Goal: Task Accomplishment & Management: Manage account settings

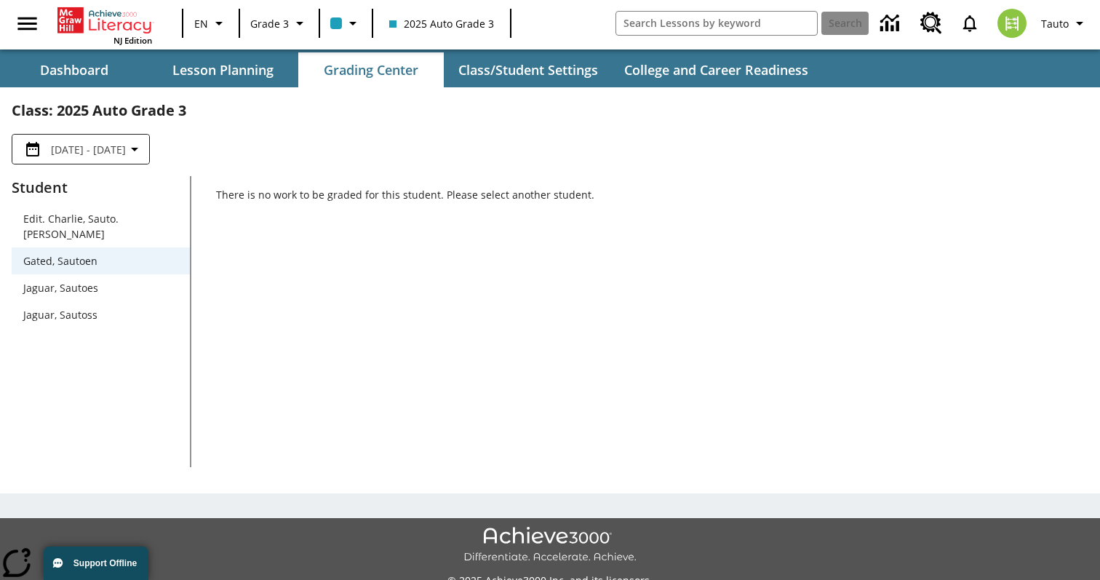
click at [134, 280] on span "Jaguar, Sautoes" at bounding box center [100, 287] width 155 height 15
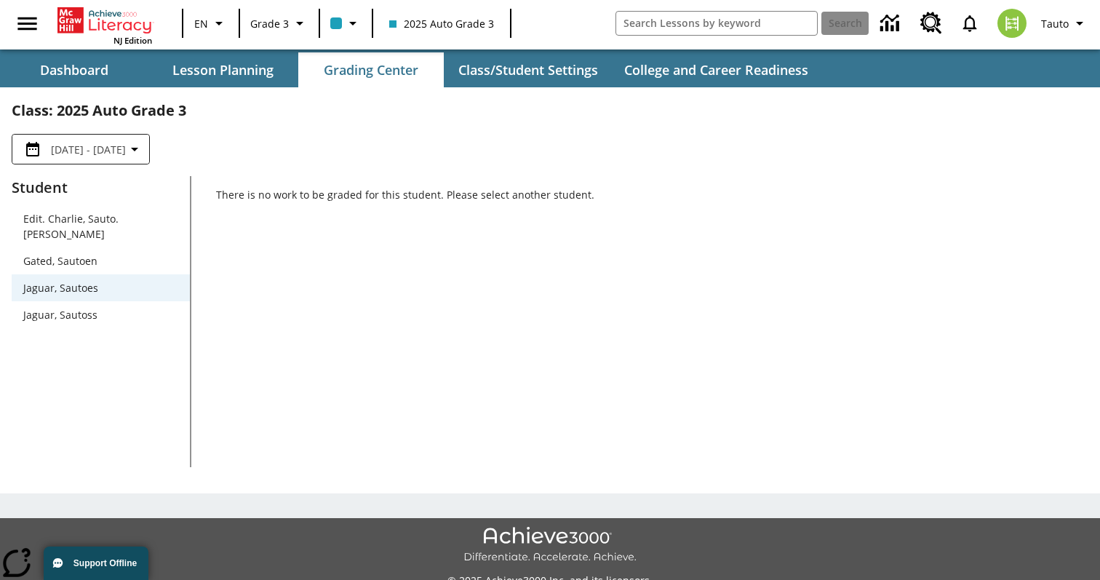
click at [134, 307] on span "Jaguar, Sautoss" at bounding box center [100, 314] width 155 height 15
click at [272, 254] on div "There is no work to be graded for this student. Please select another student." at bounding box center [639, 321] width 897 height 291
click at [366, 281] on div "There is no work to be graded for this student. Please select another student." at bounding box center [639, 321] width 897 height 291
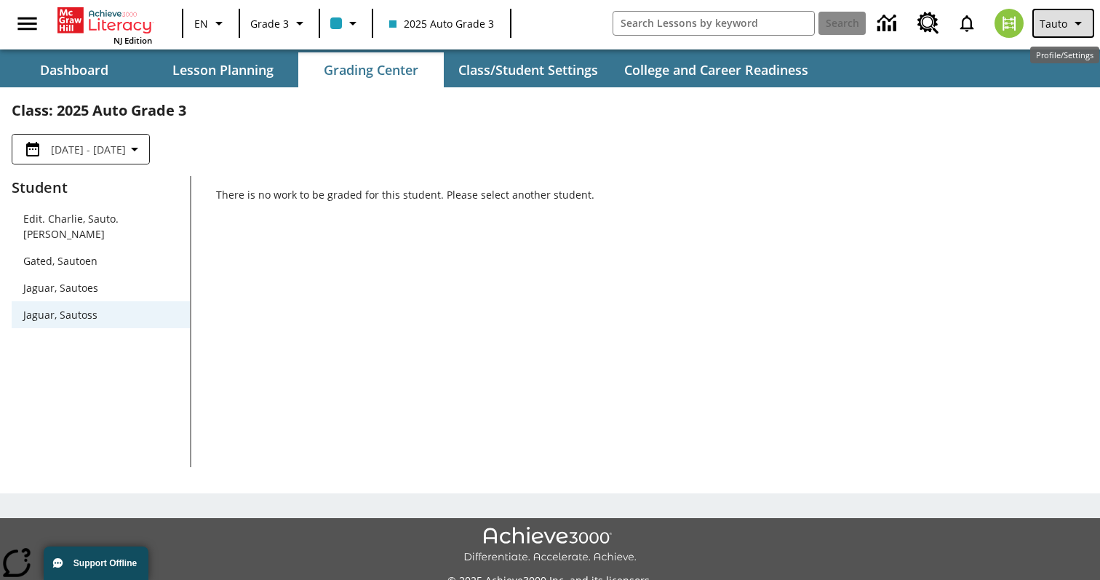
click at [1041, 27] on span "Tauto" at bounding box center [1053, 23] width 28 height 15
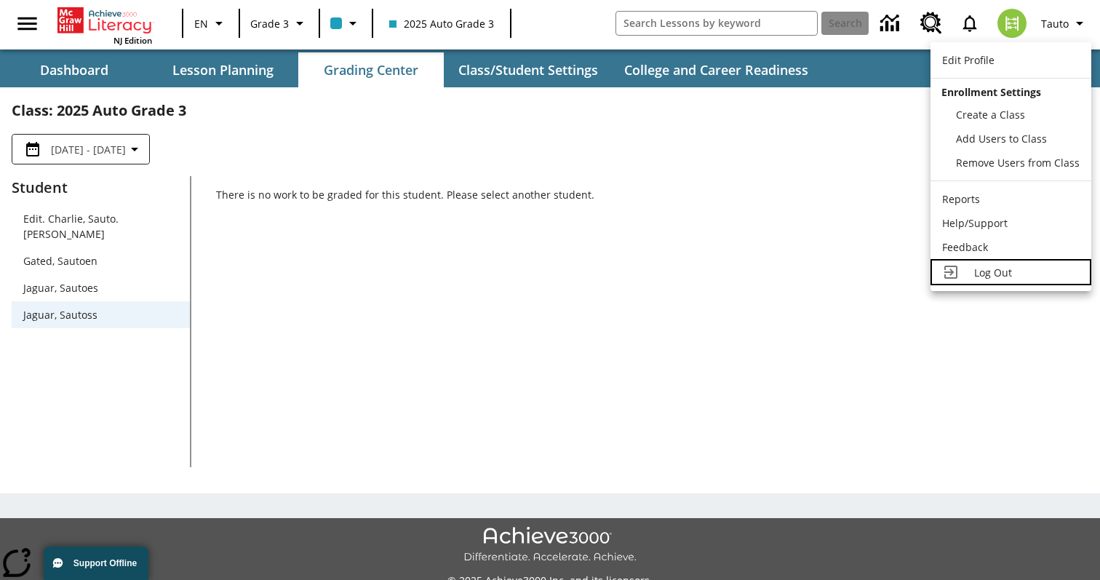
click at [969, 275] on link "Log Out" at bounding box center [1010, 272] width 161 height 26
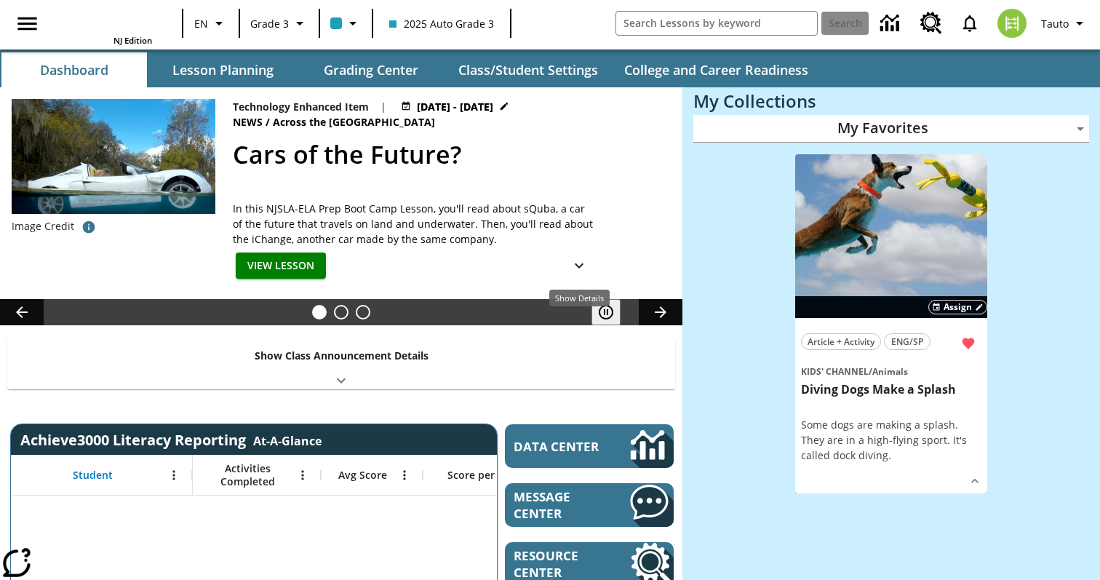
type input "-1"
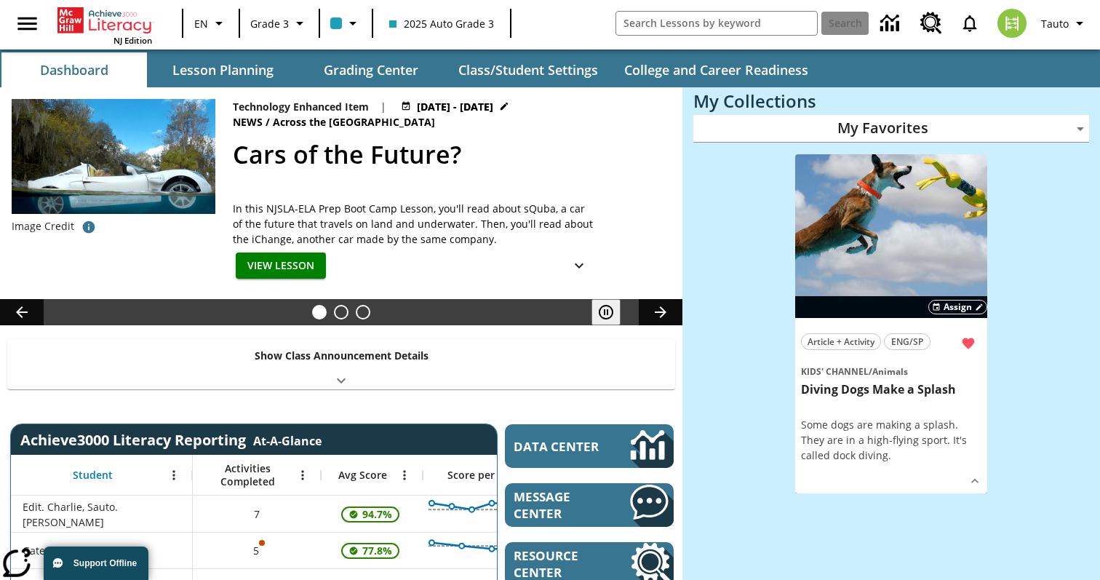
click at [1068, 39] on div "NJ Edition EN Grade 3 2025 Auto Grade 3 Search Tauto" at bounding box center [550, 23] width 1100 height 47
click at [1069, 18] on button "Tauto" at bounding box center [1063, 23] width 62 height 29
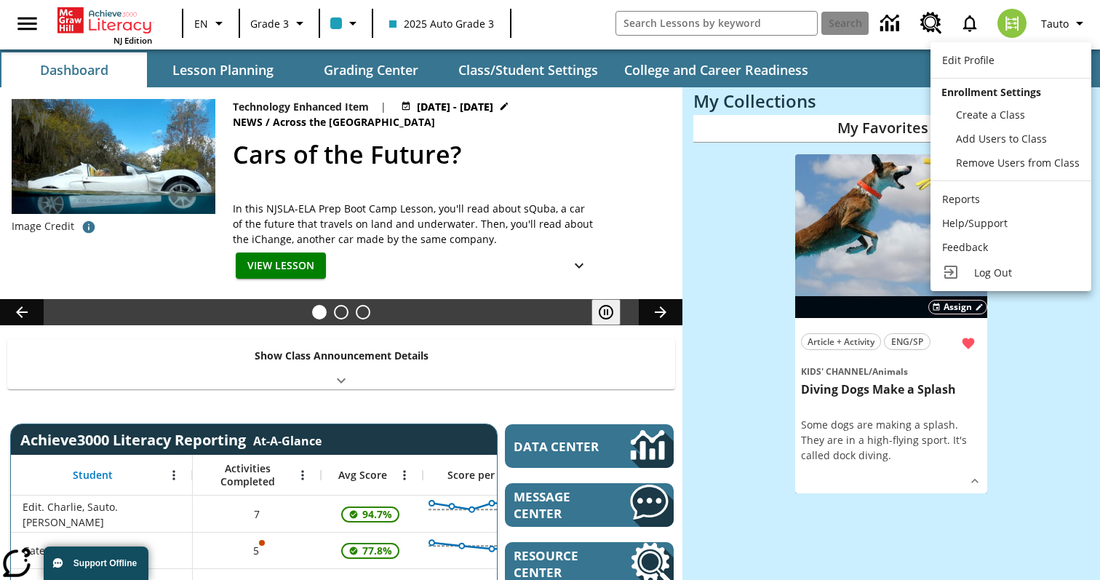
click at [1092, 14] on div at bounding box center [550, 290] width 1100 height 580
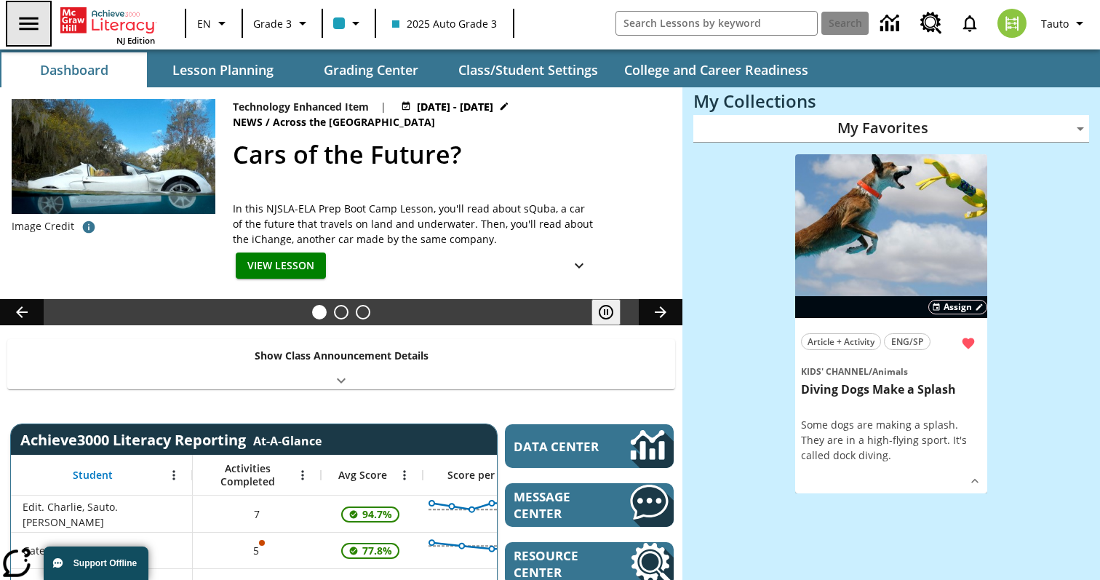
click at [39, 28] on icon "Open side menu" at bounding box center [28, 23] width 25 height 25
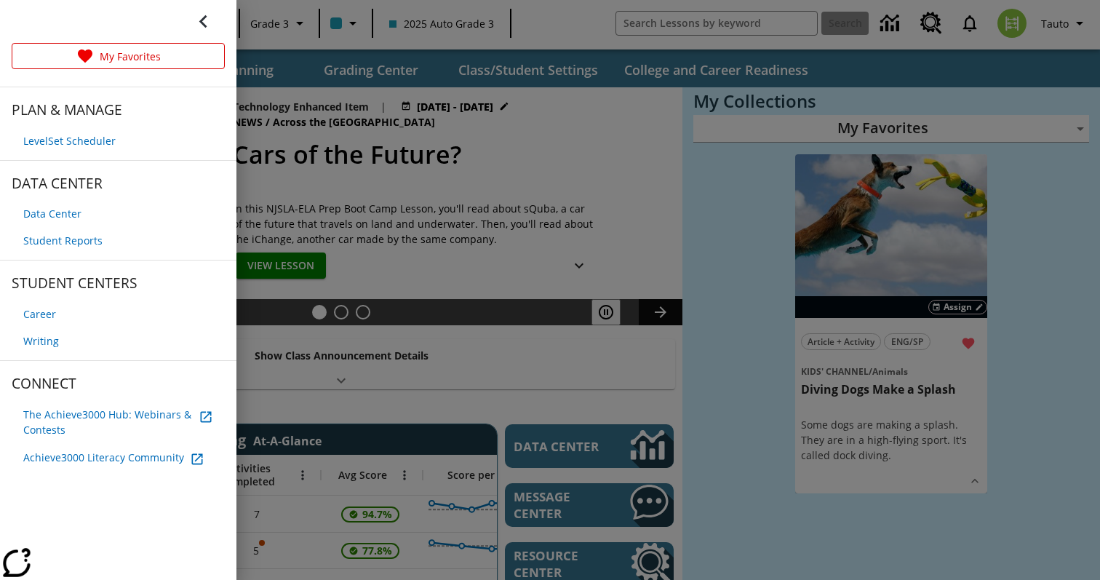
click at [556, 157] on div at bounding box center [550, 290] width 1100 height 580
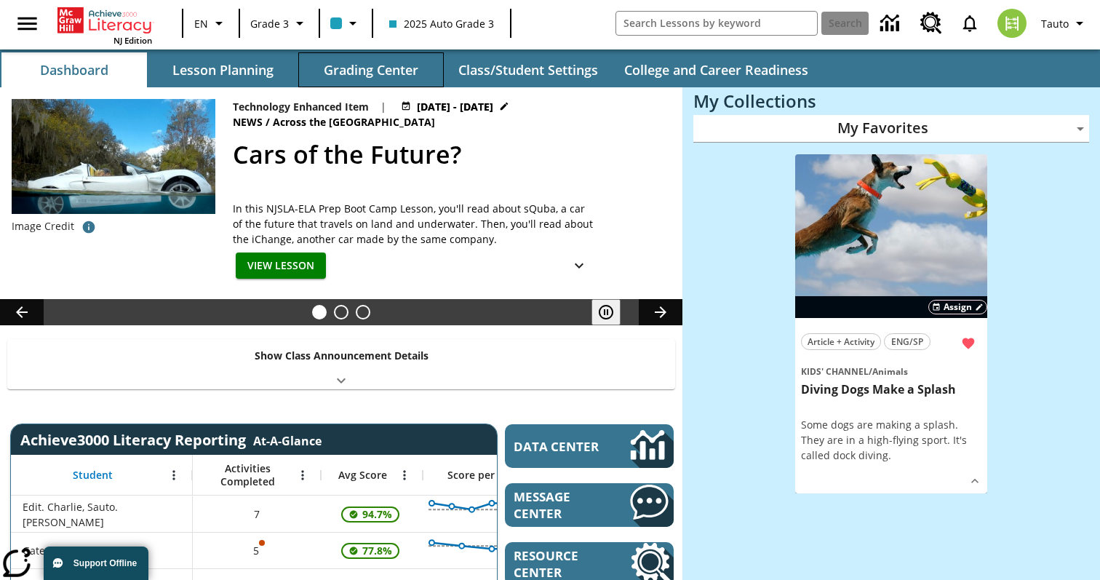
click at [376, 60] on button "Grading Center" at bounding box center [370, 69] width 145 height 35
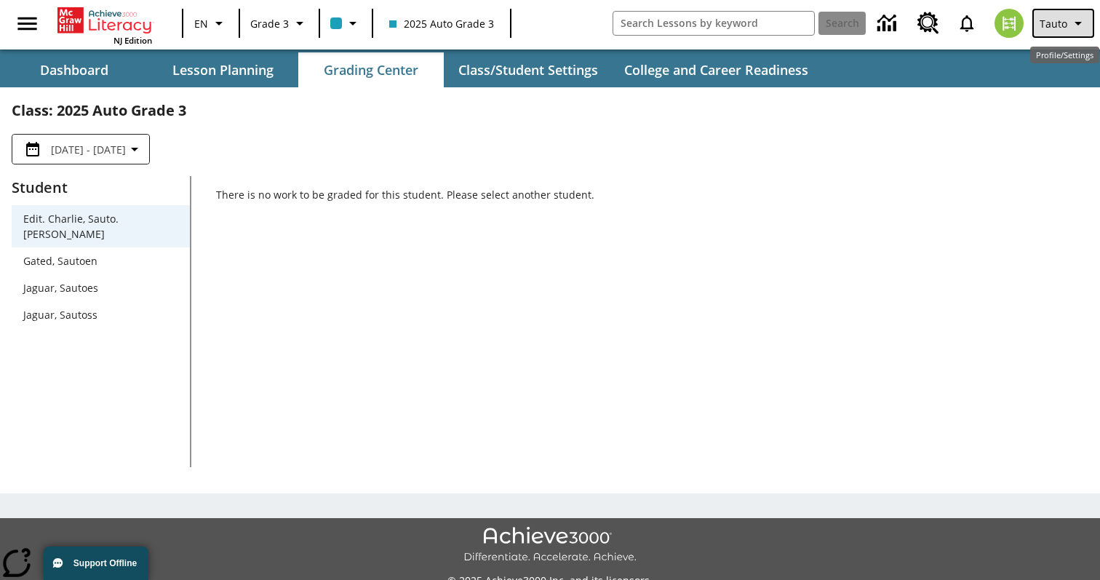
click at [1065, 23] on span "Tauto" at bounding box center [1053, 23] width 28 height 15
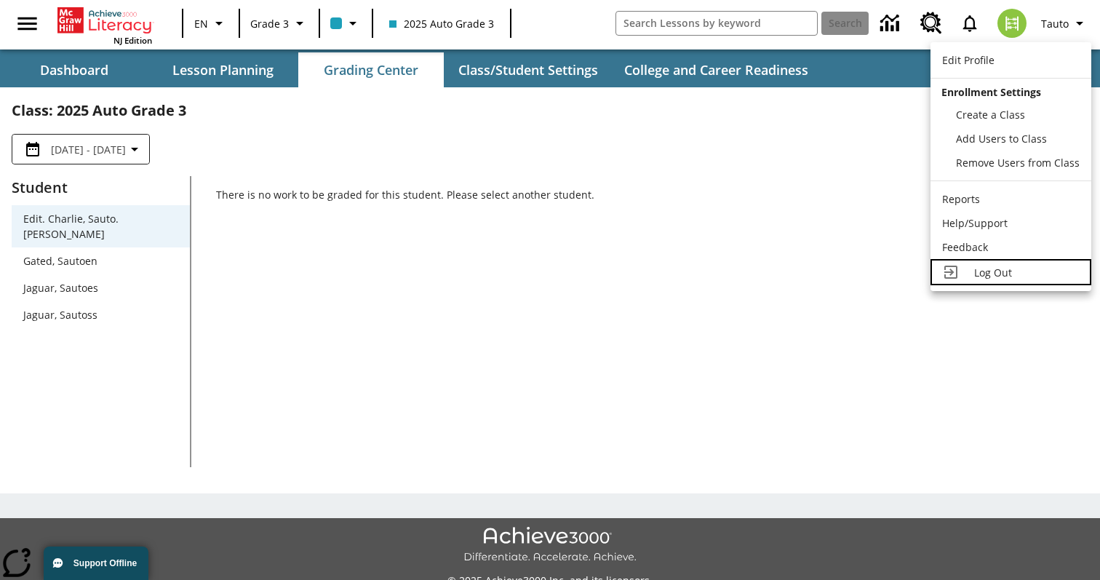
click at [958, 271] on icon at bounding box center [950, 271] width 17 height 17
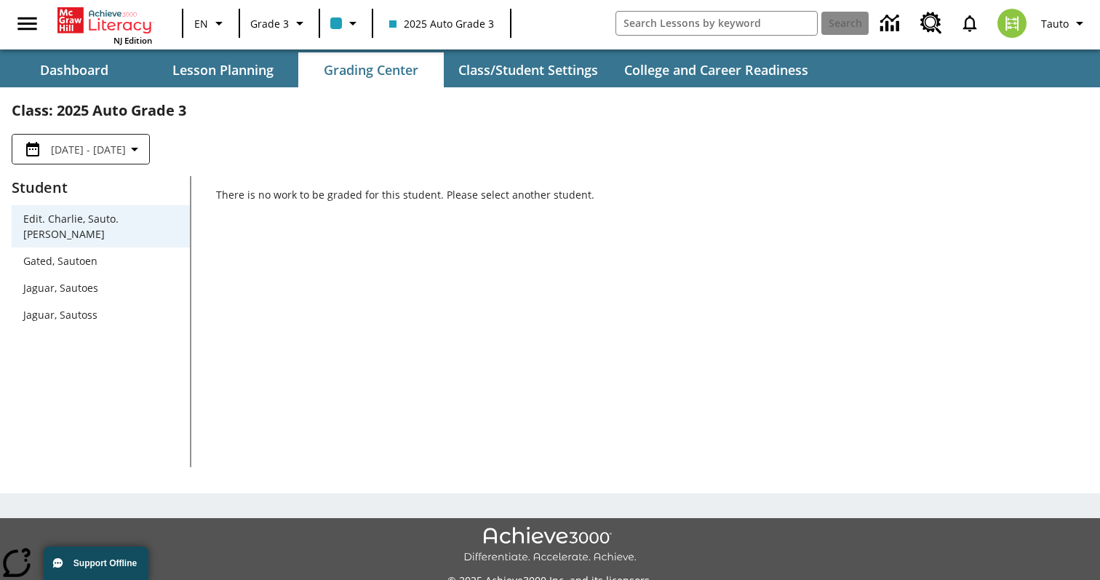
click at [117, 253] on span "Gated, Sautoen" at bounding box center [100, 260] width 155 height 15
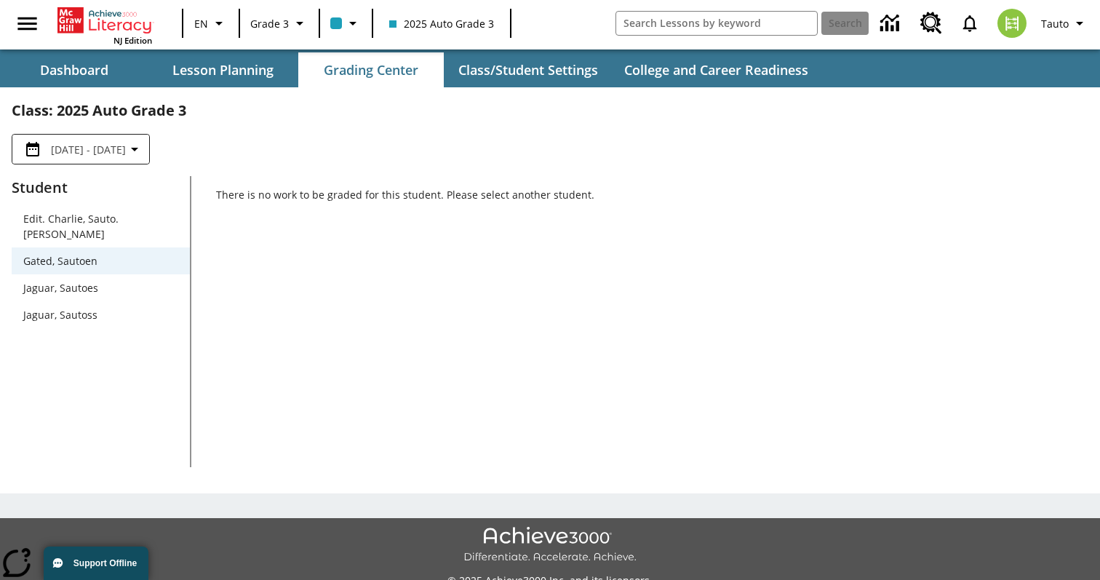
click at [119, 253] on span "Gated, Sautoen" at bounding box center [100, 260] width 155 height 15
click at [1079, 30] on icon "Profile/Settings" at bounding box center [1077, 23] width 17 height 17
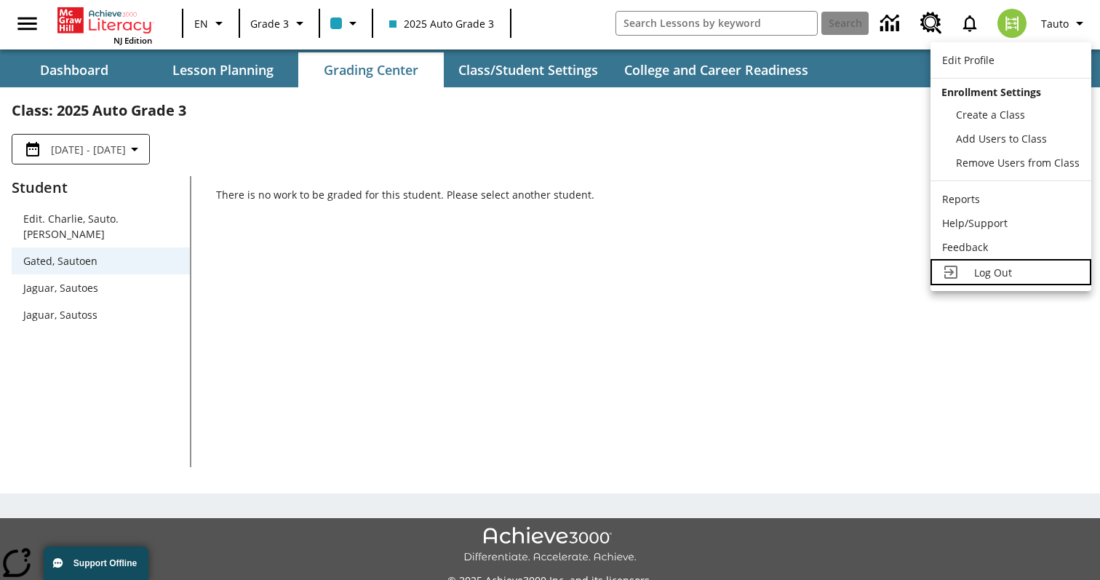
click at [990, 273] on span "Log Out" at bounding box center [993, 272] width 38 height 14
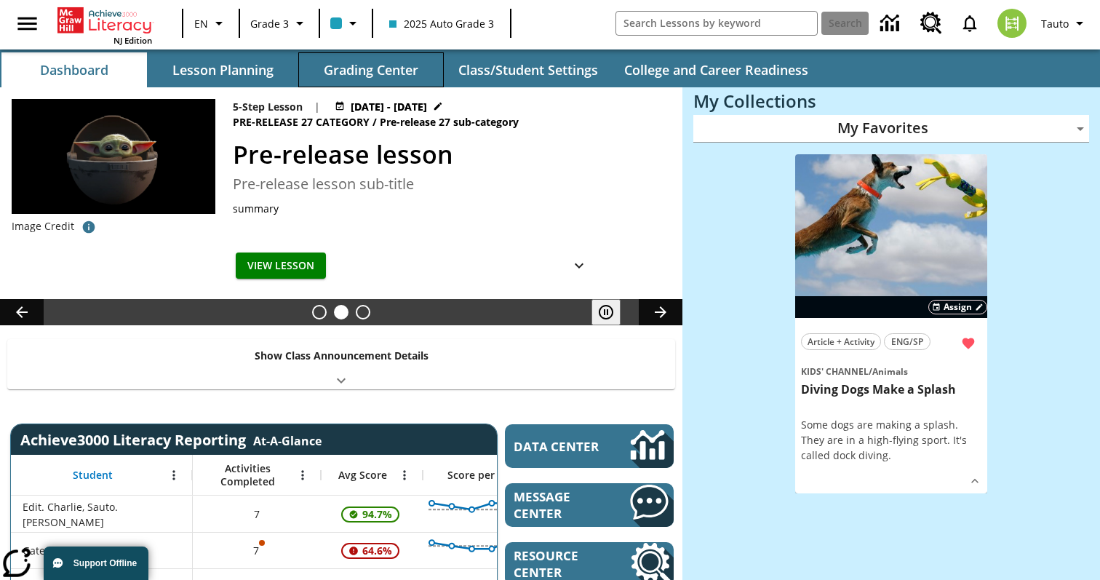
click at [395, 73] on button "Grading Center" at bounding box center [370, 69] width 145 height 35
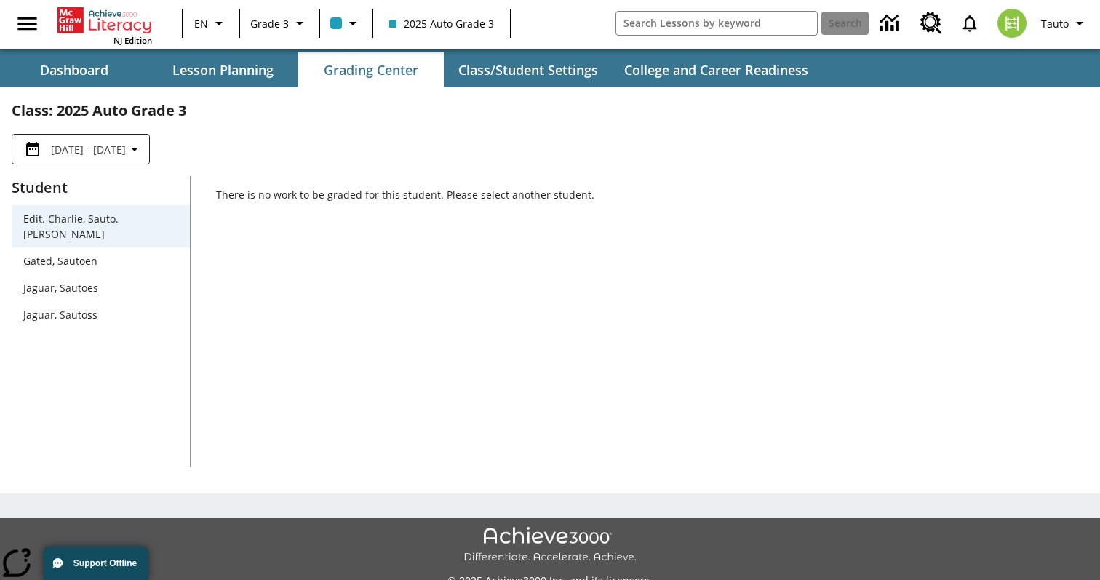
click at [89, 253] on span "Gated, Sautoen" at bounding box center [100, 260] width 155 height 15
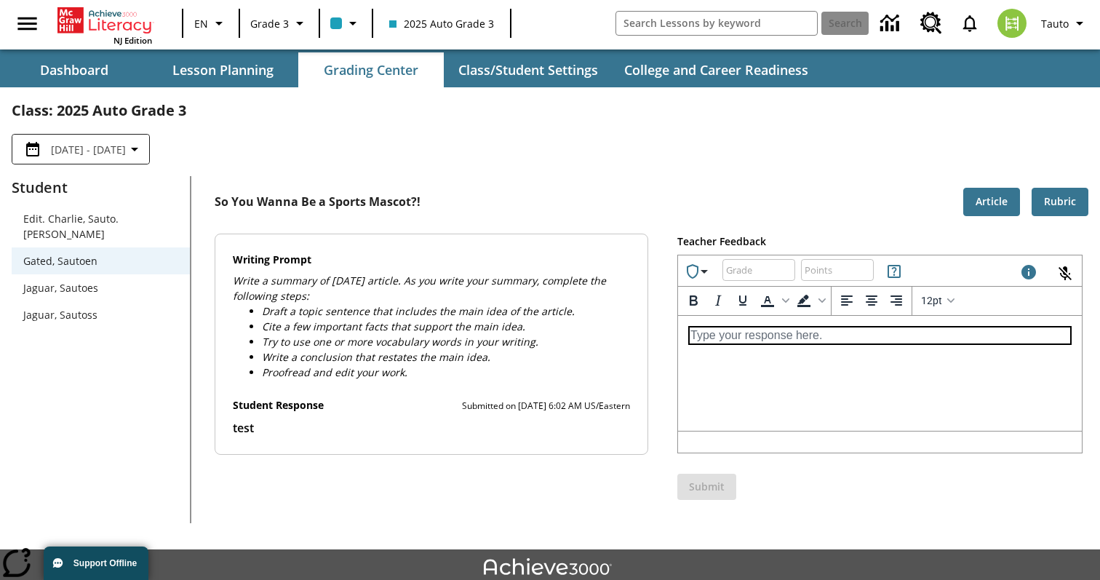
scroll to position [65, 0]
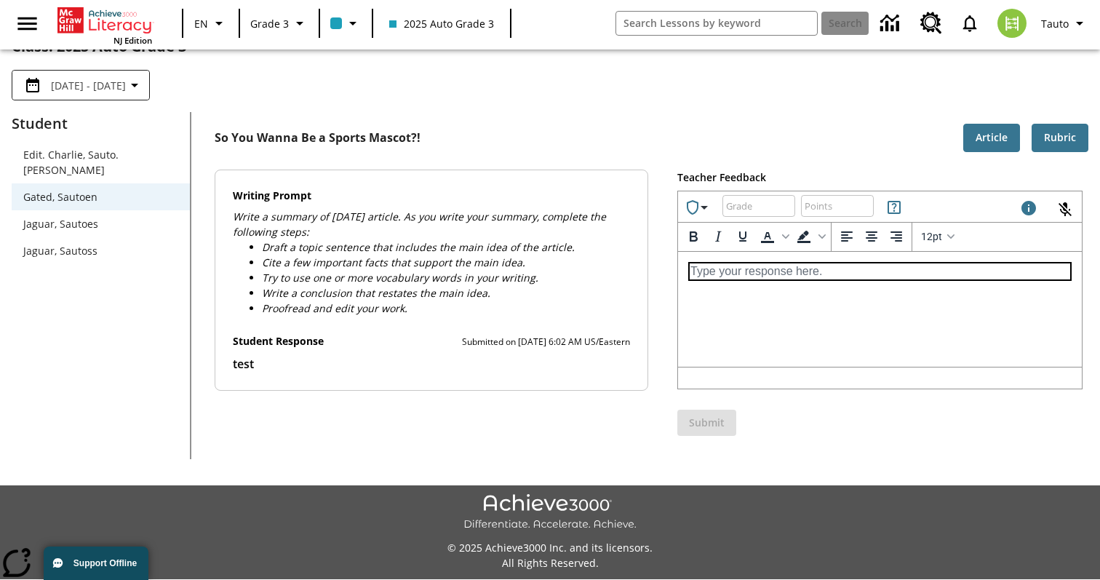
click at [788, 290] on html at bounding box center [880, 270] width 404 height 39
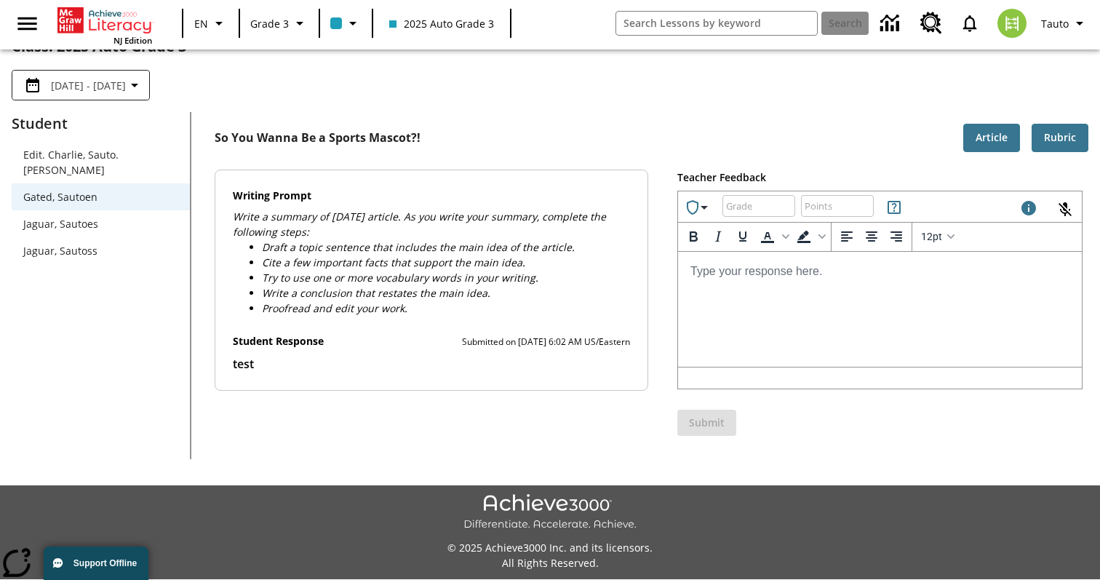
click at [605, 330] on div "Writing Prompt Write a summary of today's article. As you write your summary, c…" at bounding box center [432, 280] width 434 height 222
click at [756, 208] on input "Grade: Letters, numbers, %, + and - are allowed." at bounding box center [758, 206] width 73 height 39
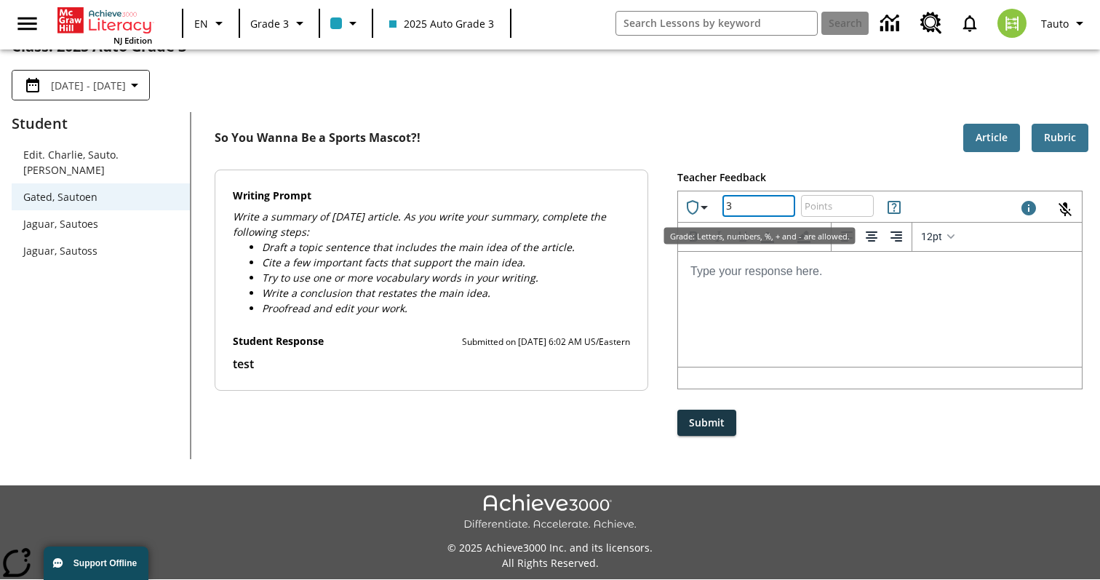
type input "3"
click at [833, 199] on input "Points: Must be equal to or less than 25." at bounding box center [837, 206] width 73 height 39
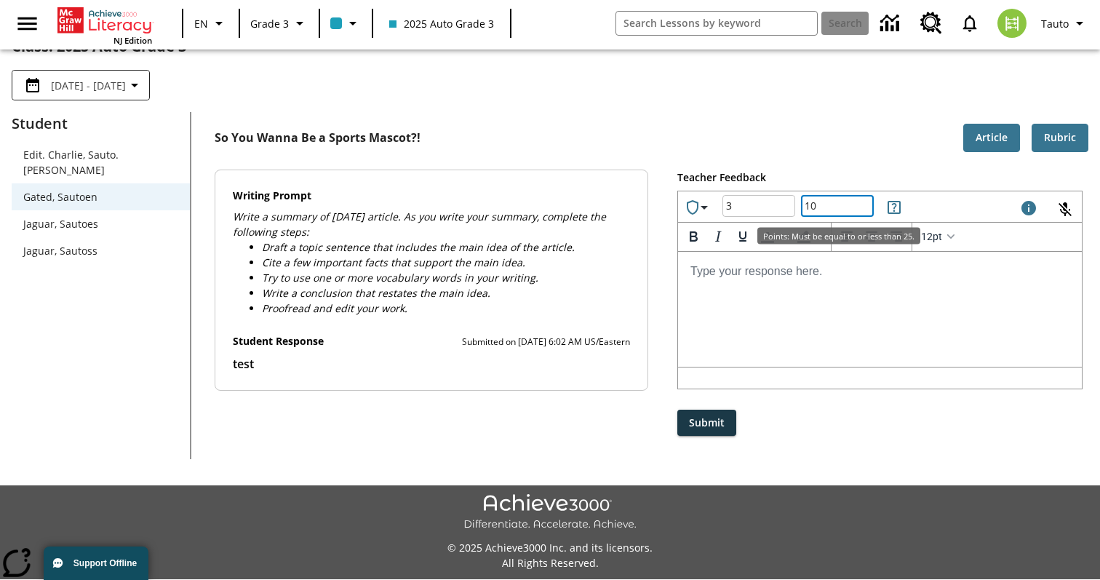
type input "10"
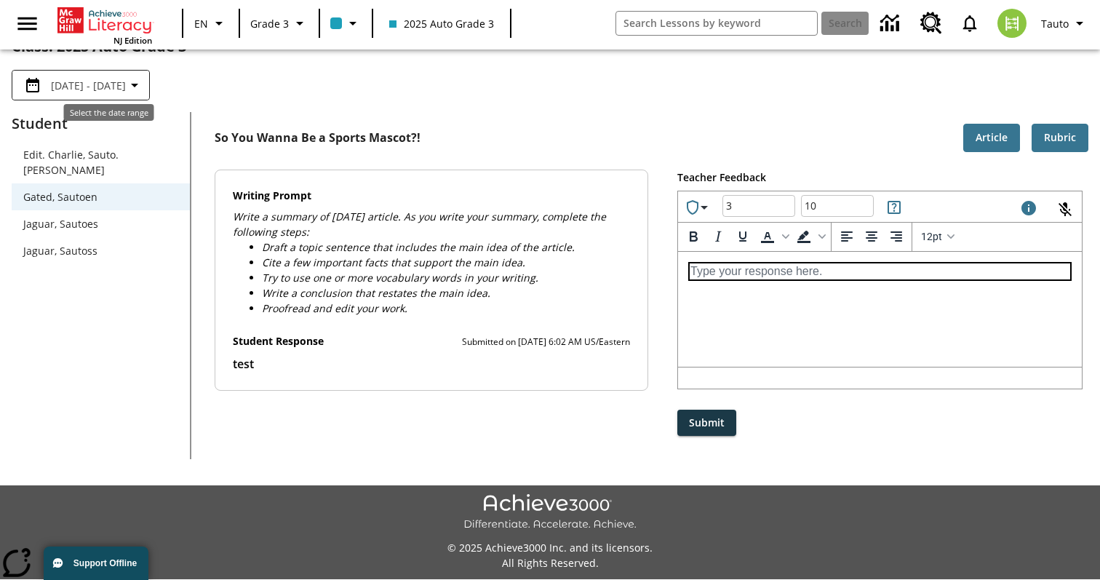
click at [783, 275] on body "Type your response here." at bounding box center [879, 271] width 380 height 16
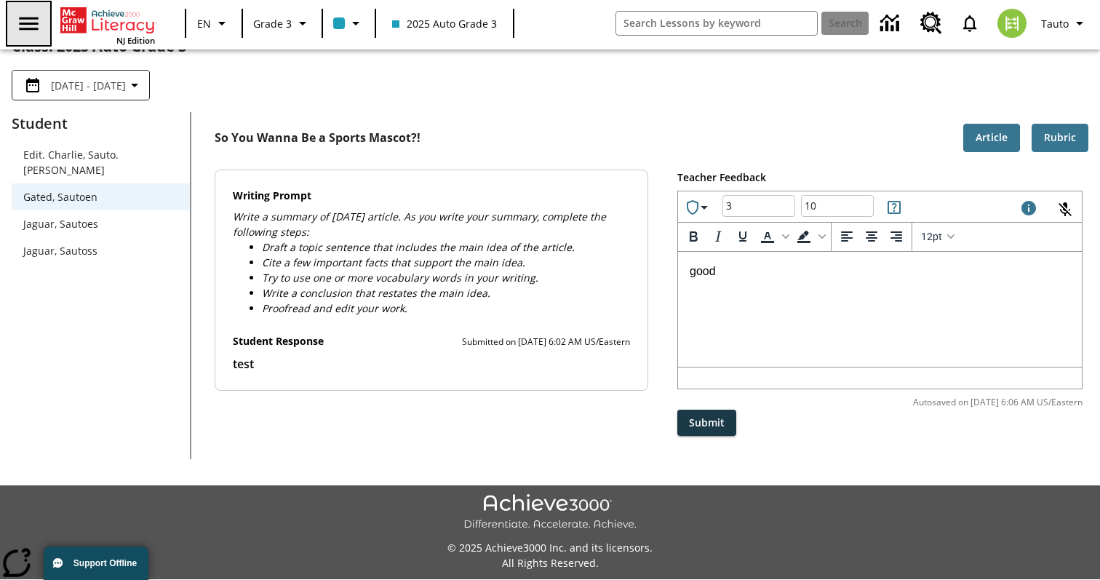
click at [25, 33] on icon "Open side menu" at bounding box center [28, 23] width 25 height 25
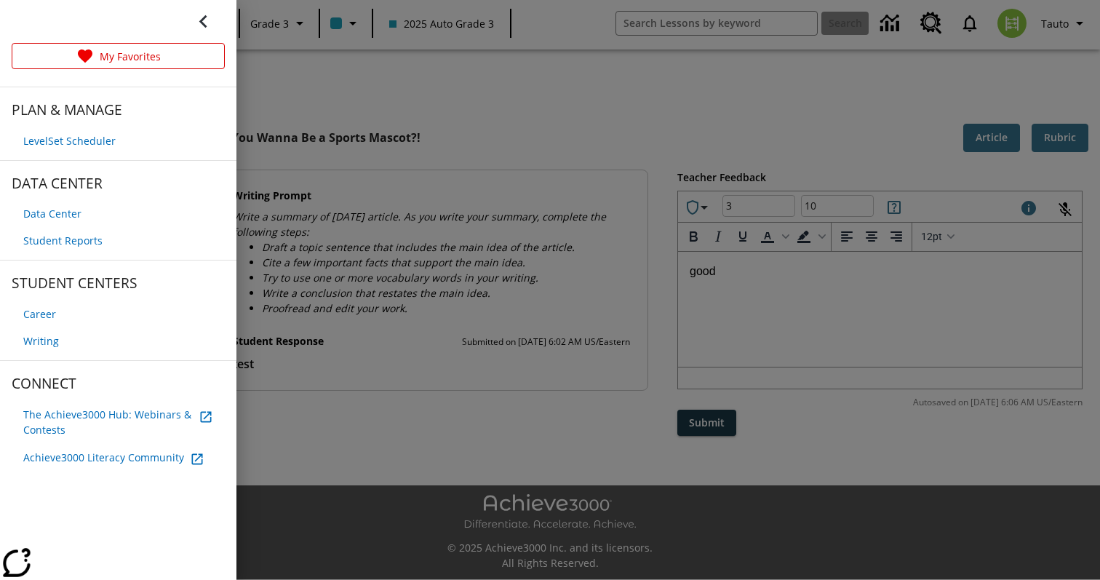
click at [477, 84] on div at bounding box center [550, 290] width 1100 height 580
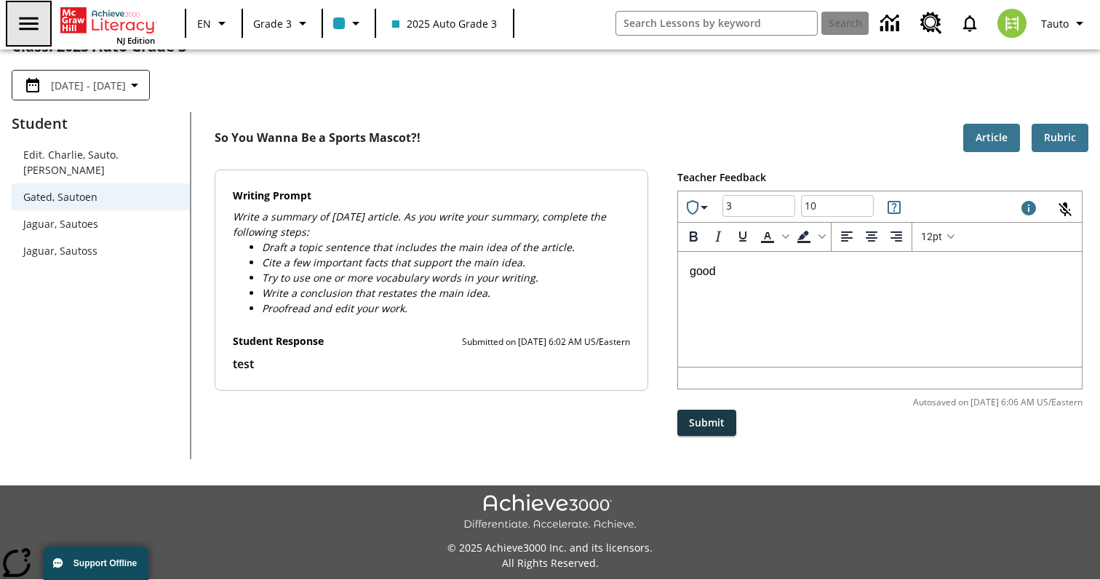
scroll to position [0, 0]
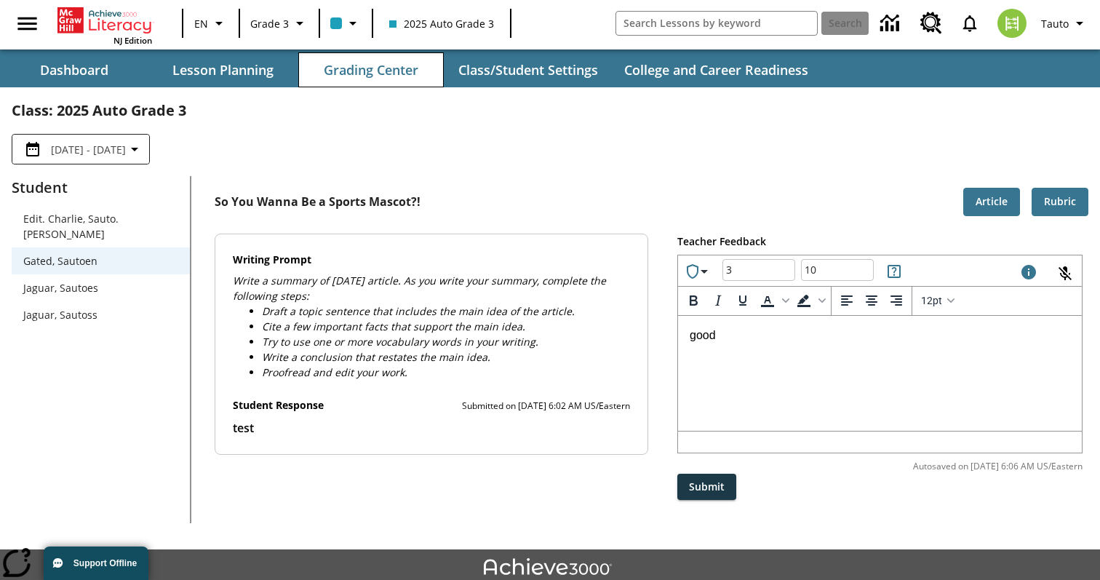
click at [349, 69] on button "Grading Center" at bounding box center [370, 69] width 145 height 35
click at [266, 76] on button "Lesson Planning" at bounding box center [222, 69] width 145 height 35
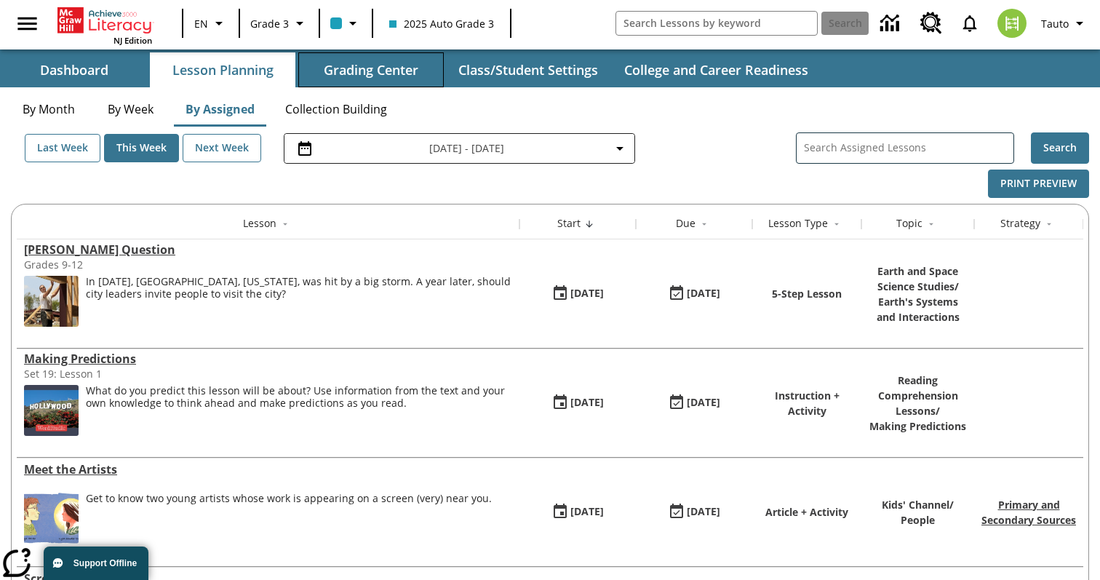
click at [369, 69] on button "Grading Center" at bounding box center [370, 69] width 145 height 35
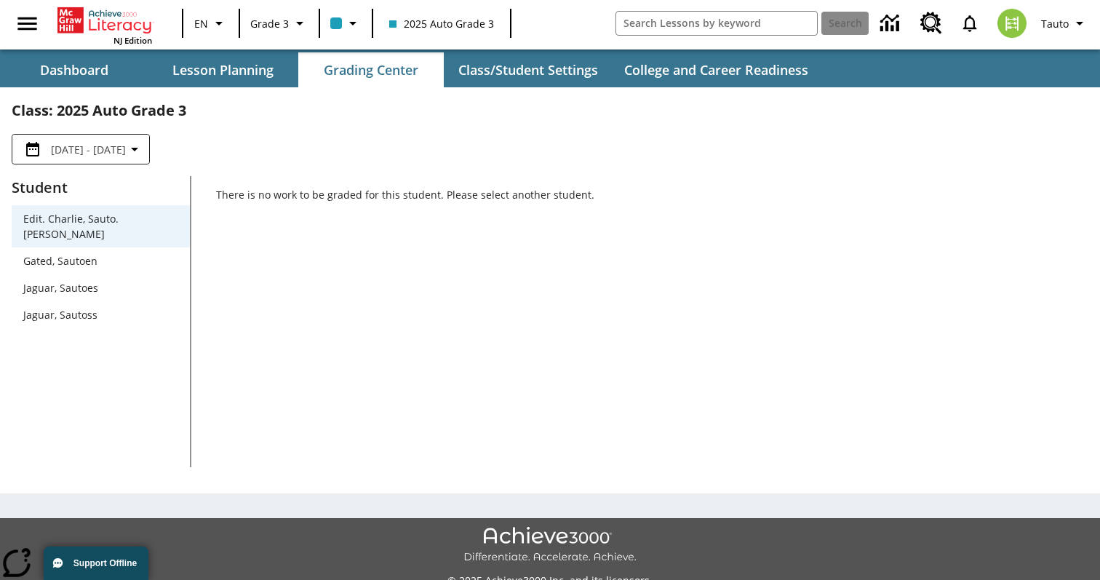
click at [128, 253] on span "Gated, Sautoen" at bounding box center [100, 260] width 155 height 15
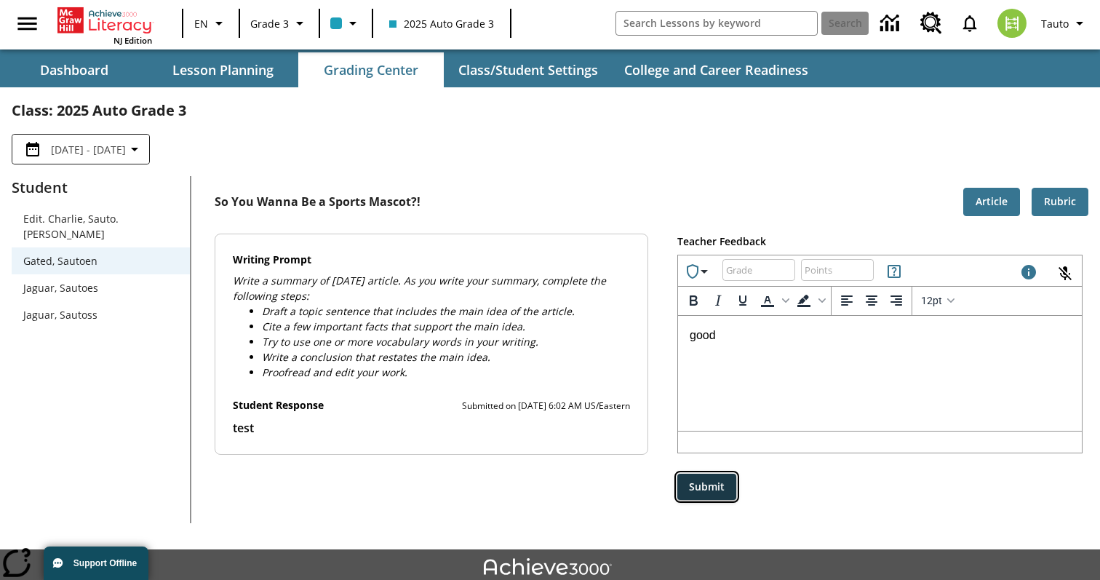
click at [723, 488] on button "Submit" at bounding box center [706, 486] width 59 height 27
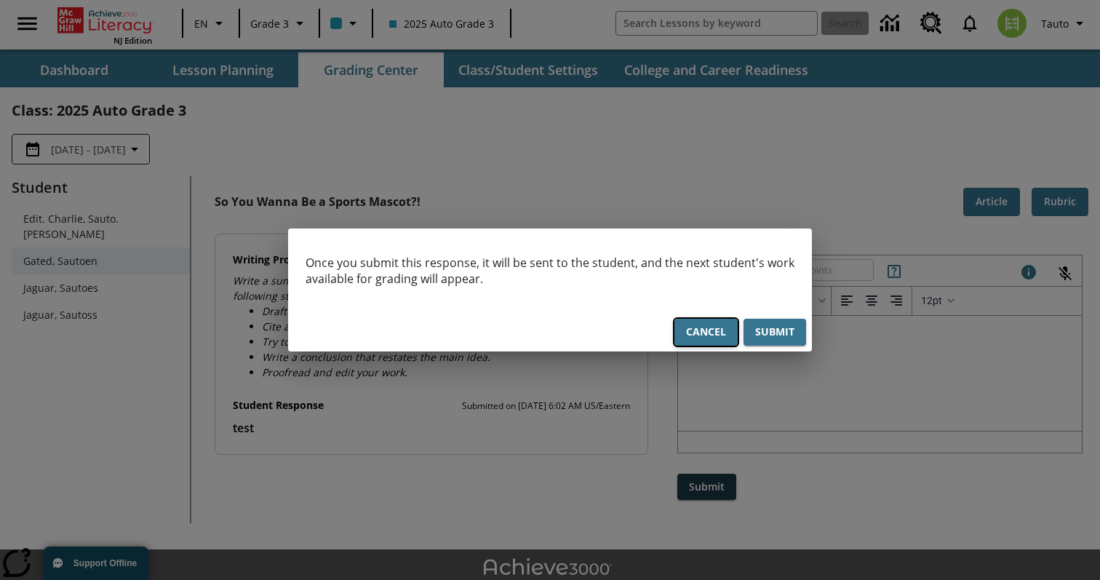
click at [708, 332] on button "Cancel" at bounding box center [705, 332] width 63 height 27
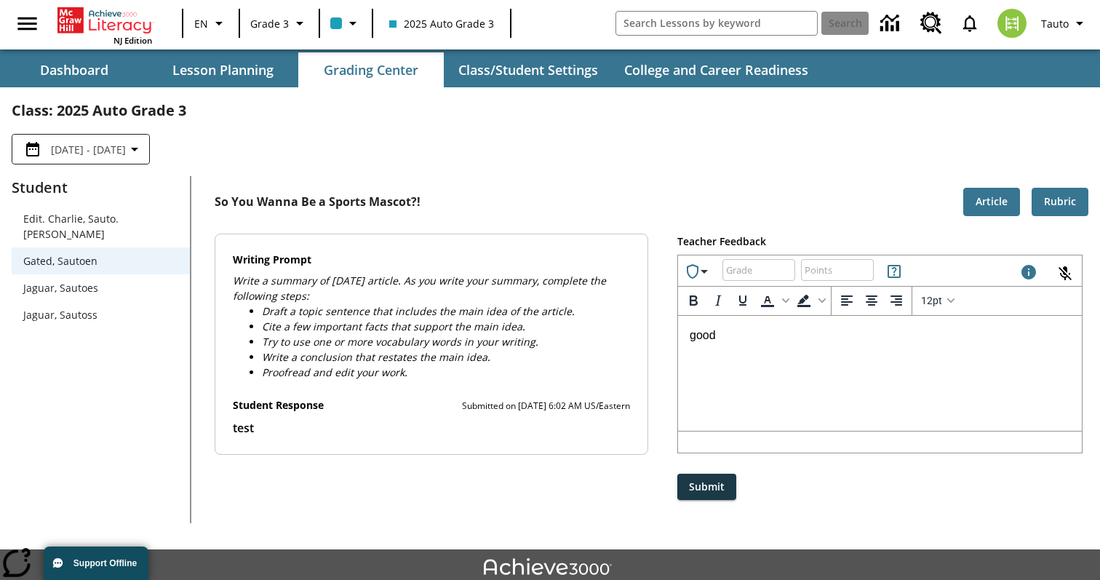
click at [109, 280] on span "Jaguar, Sautoes" at bounding box center [100, 287] width 155 height 15
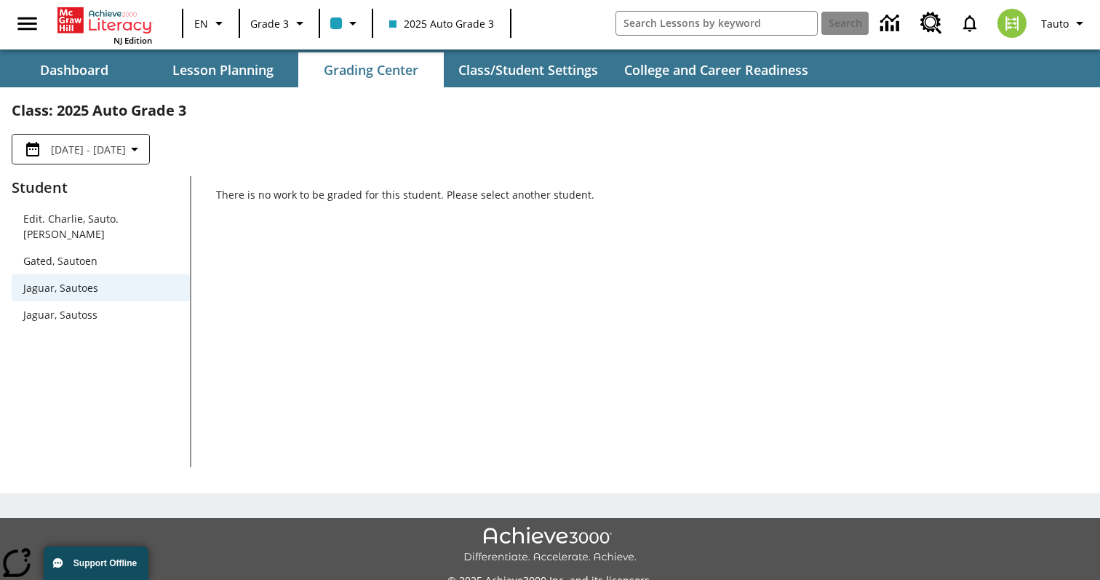
click at [123, 274] on div "Jaguar, Sautoes" at bounding box center [101, 287] width 178 height 27
click at [158, 253] on span "Gated, Sautoen" at bounding box center [100, 260] width 155 height 15
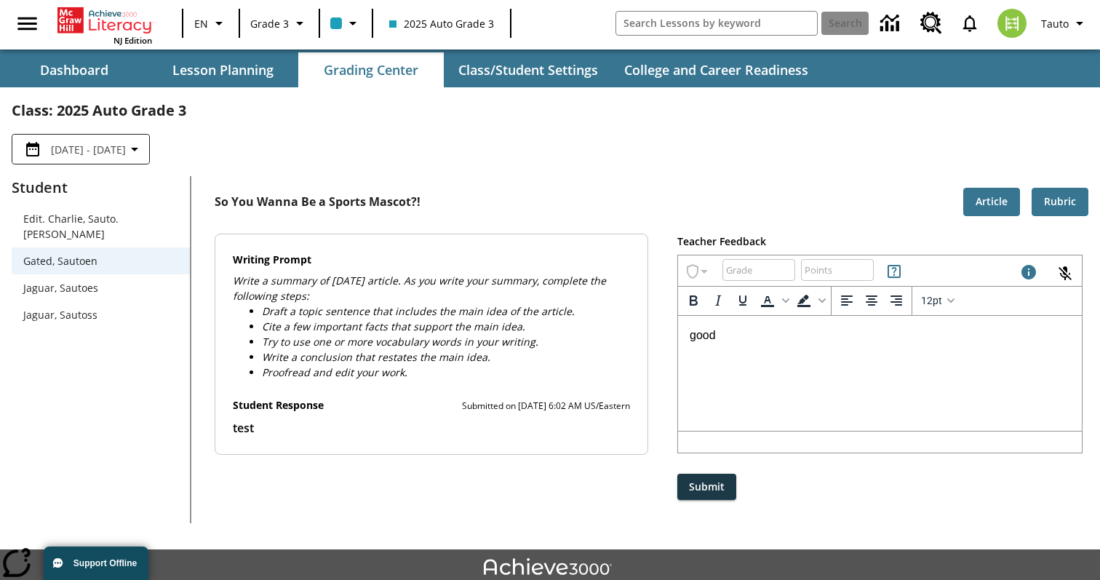
scroll to position [65, 0]
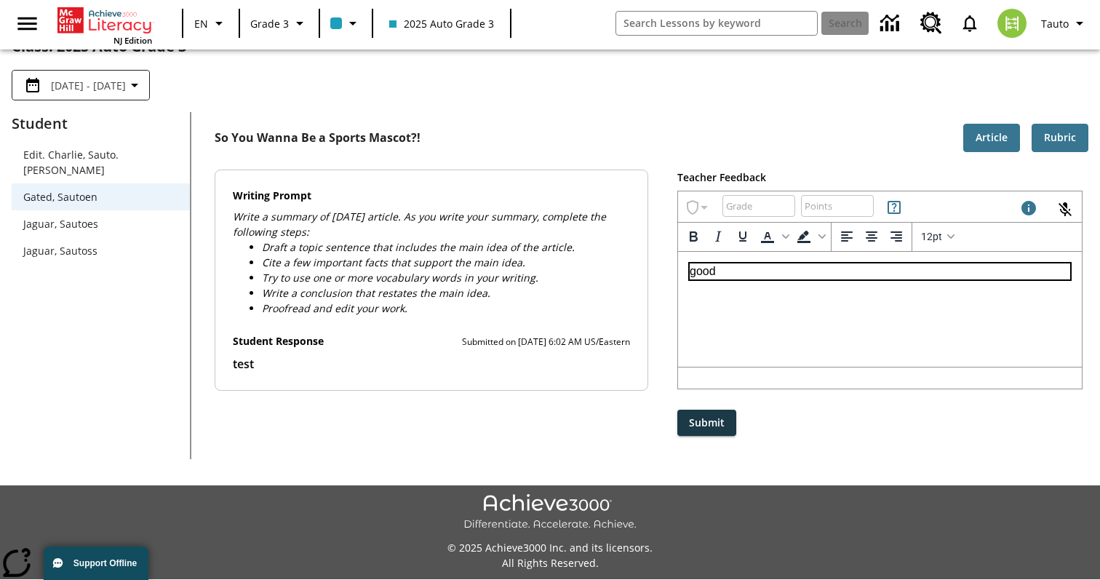
click at [761, 290] on html "good" at bounding box center [880, 270] width 404 height 39
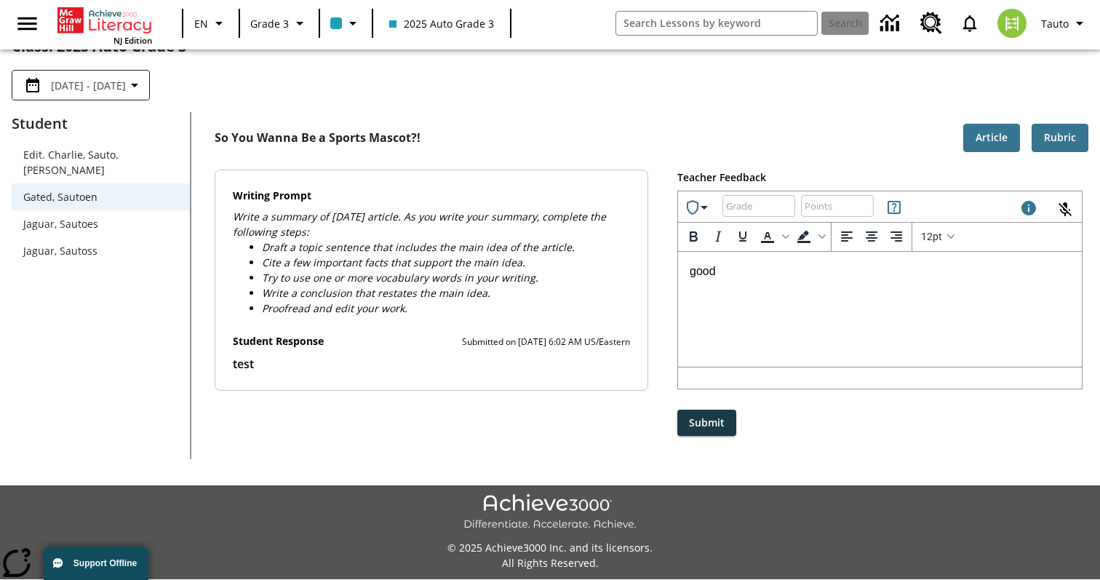
scroll to position [0, 0]
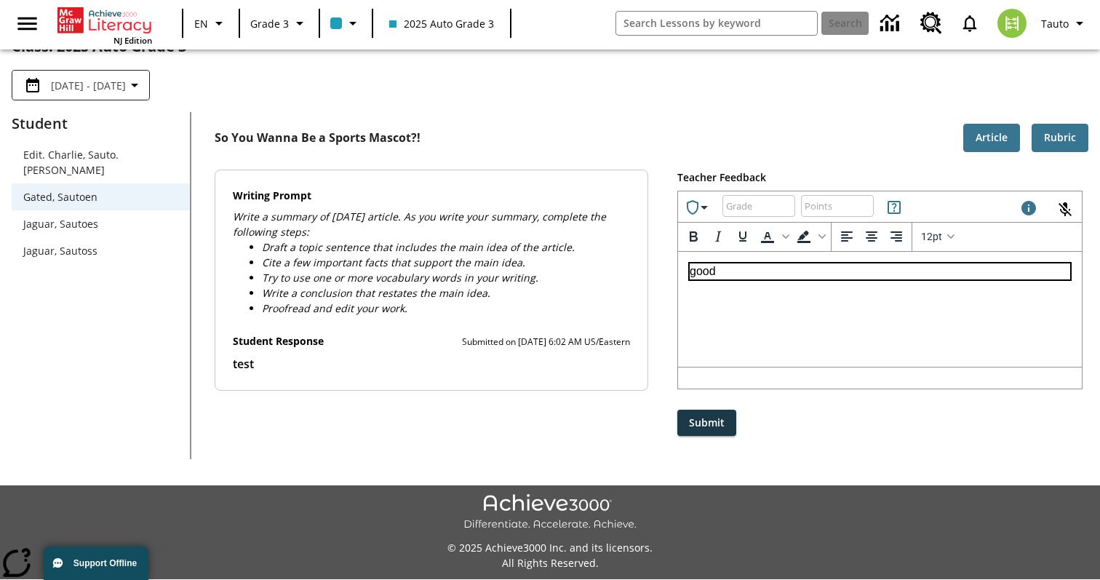
click at [740, 290] on html "good" at bounding box center [880, 270] width 404 height 39
click at [740, 267] on p "good" at bounding box center [879, 271] width 380 height 16
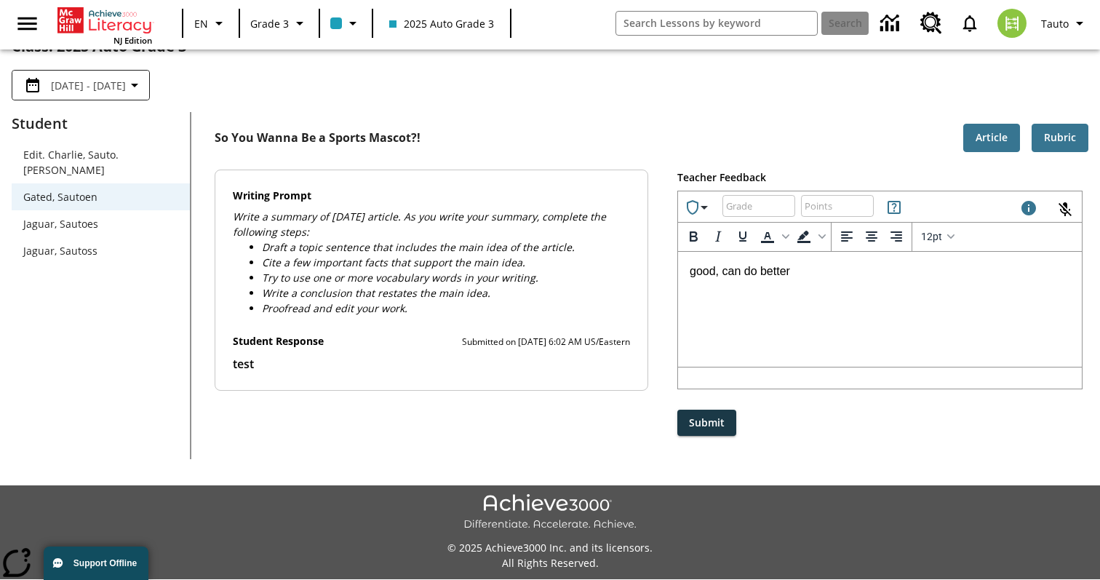
click at [91, 216] on span "Jaguar, Sautoes" at bounding box center [100, 223] width 155 height 15
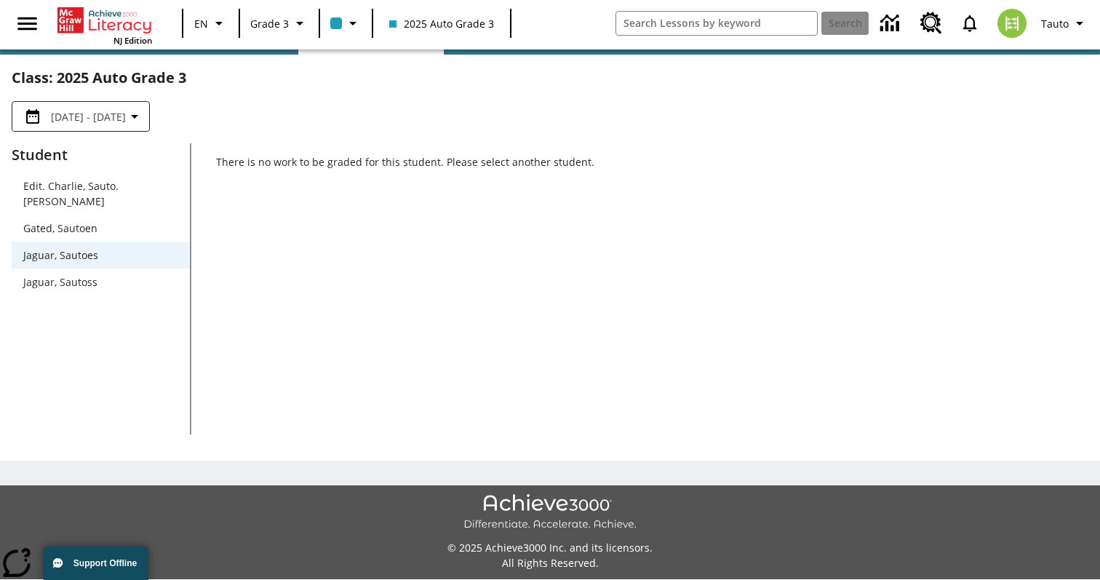
scroll to position [33, 0]
click at [125, 220] on span "Gated, Sautoen" at bounding box center [100, 227] width 155 height 15
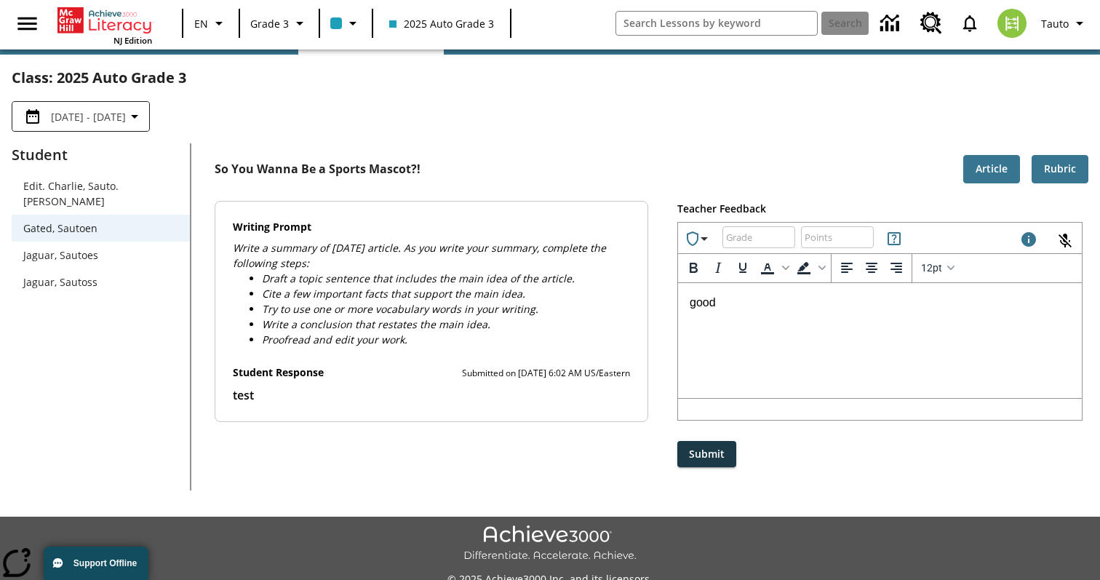
scroll to position [0, 0]
click at [708, 242] on icon "Achievements" at bounding box center [703, 238] width 17 height 17
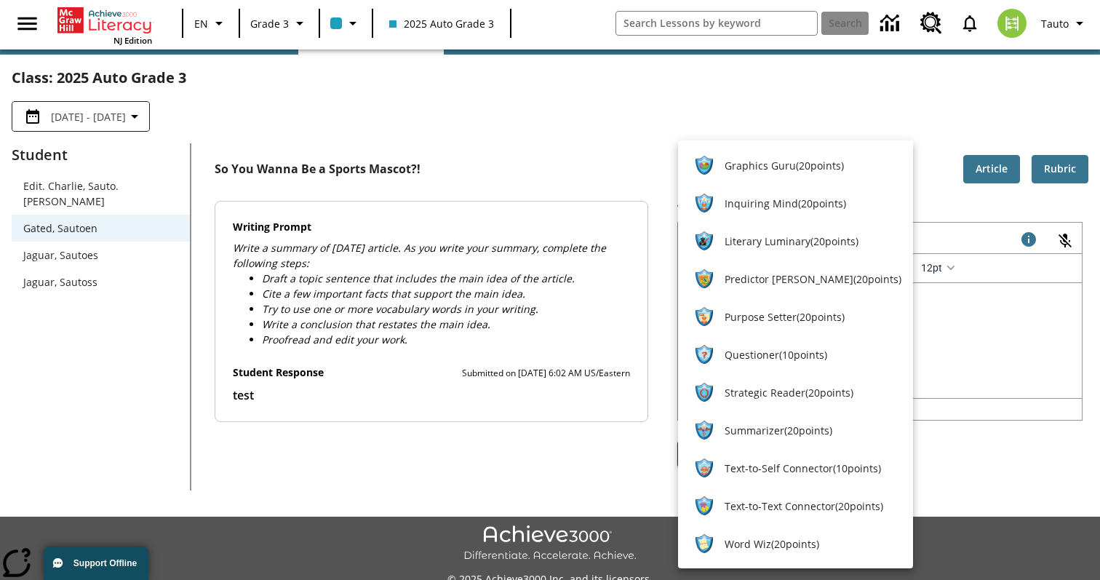
click at [719, 108] on div at bounding box center [550, 290] width 1100 height 580
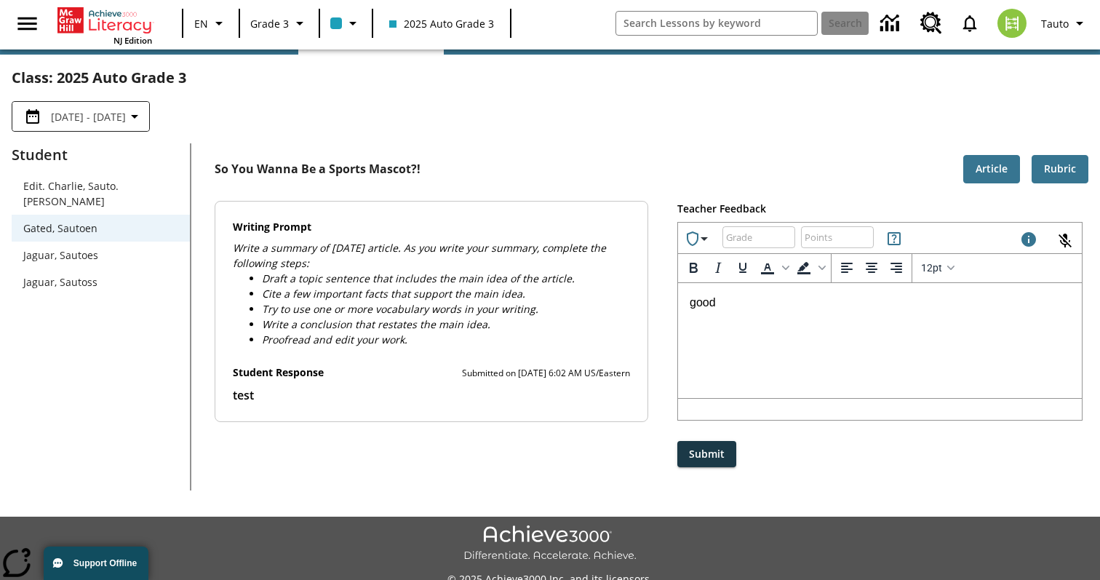
click at [719, 108] on div "Aug 1, 2025 - Aug 26, 2025" at bounding box center [550, 116] width 1076 height 54
click at [897, 233] on icon "Rules for Earning Points and Achievements, Will open in new tab" at bounding box center [893, 238] width 13 height 13
click at [1028, 236] on icon "Maximum 1000 characters Press Escape to exit toolbar and use left and right arr…" at bounding box center [1028, 239] width 17 height 17
click at [875, 172] on div "So You Wanna Be a Sports Mascot?! Article Rubric" at bounding box center [651, 169] width 873 height 28
click at [1068, 30] on button "Tauto" at bounding box center [1063, 23] width 62 height 29
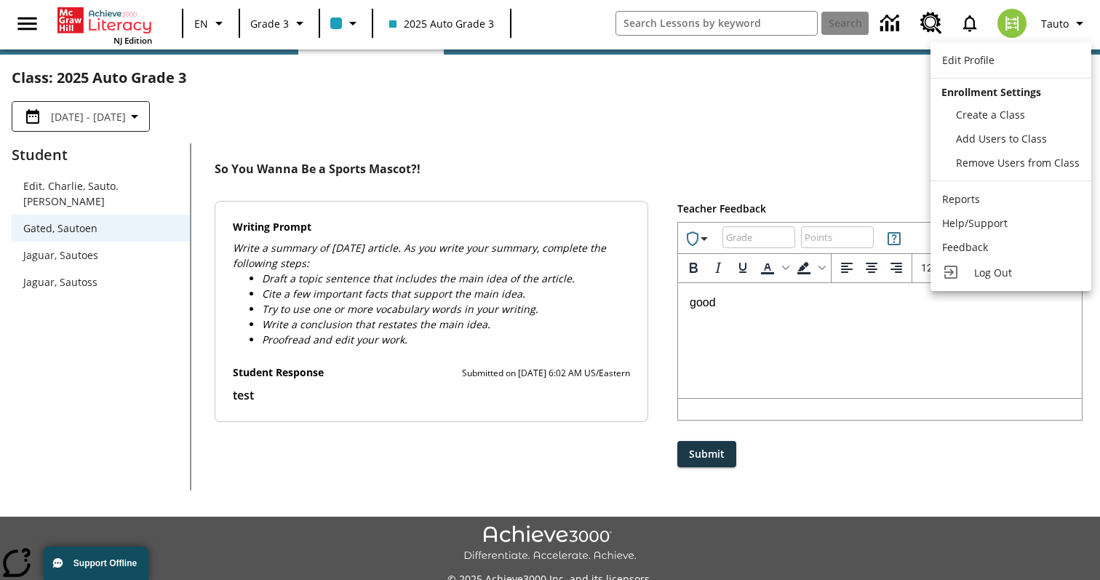
click at [797, 163] on div at bounding box center [550, 290] width 1100 height 580
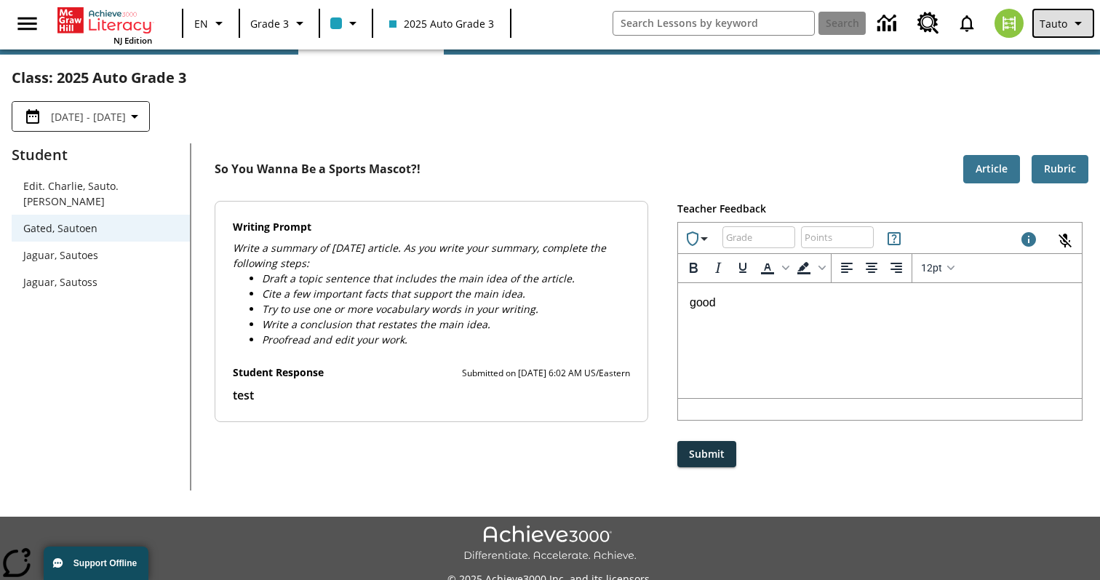
click at [1078, 23] on icon "Profile/Settings" at bounding box center [1077, 24] width 7 height 4
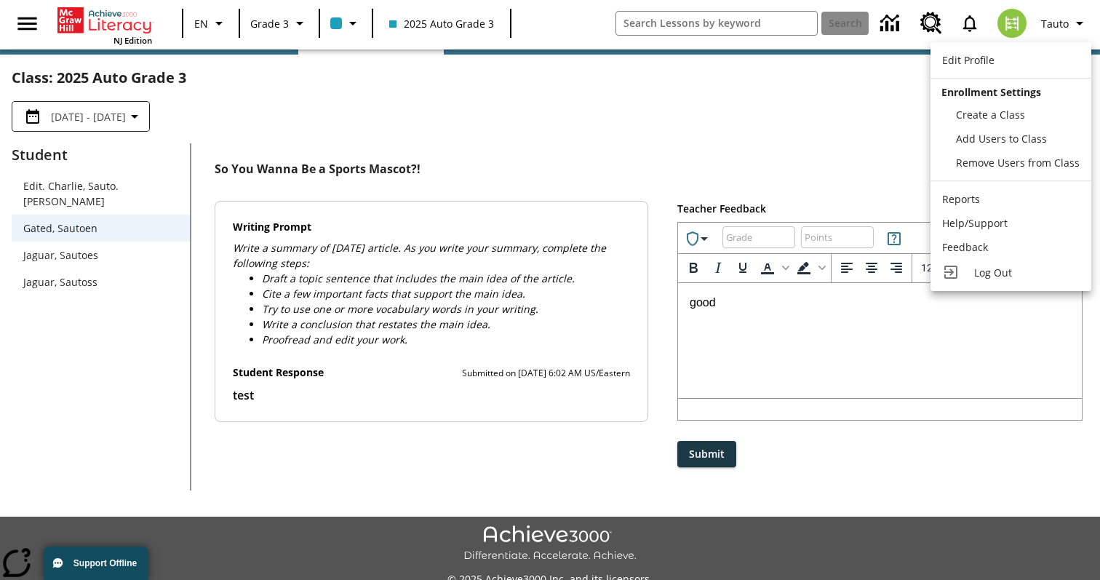
click at [770, 144] on div at bounding box center [550, 290] width 1100 height 580
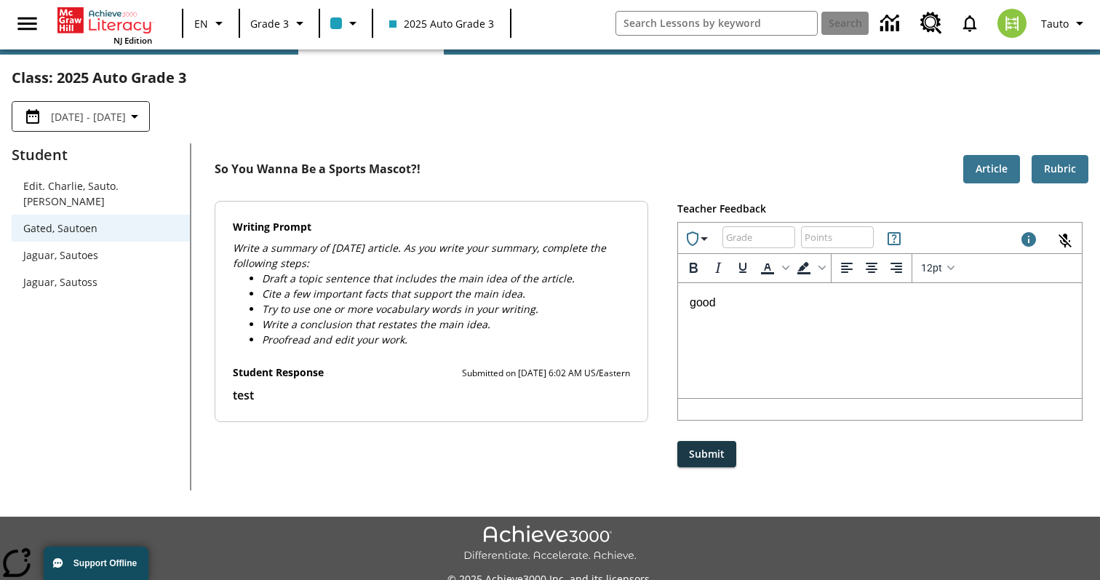
click at [143, 193] on div "Edit. Charlie, Sauto. Charlie" at bounding box center [101, 193] width 178 height 42
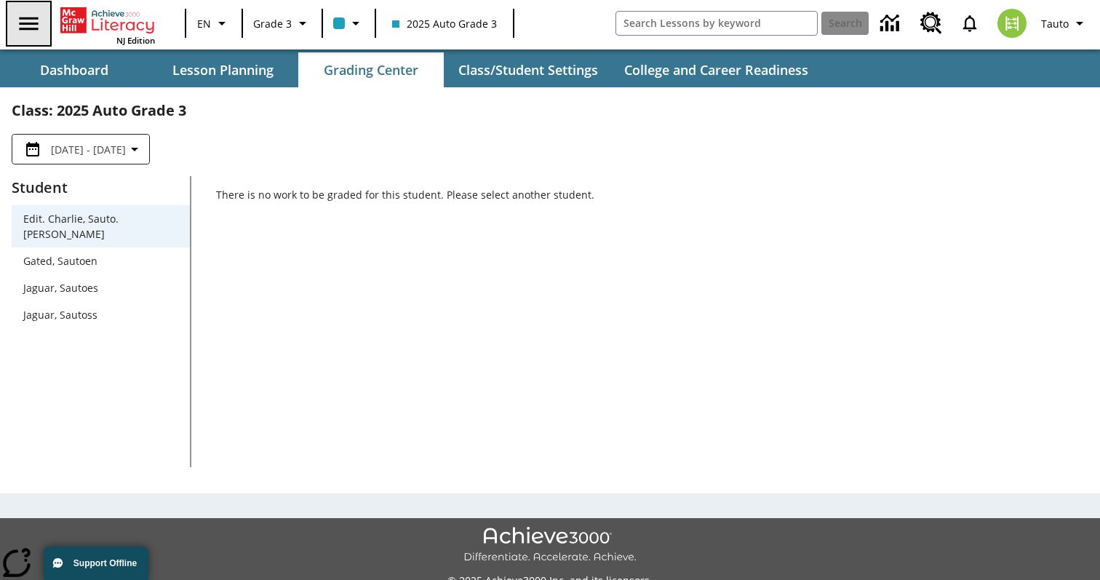
click at [35, 23] on icon "Open side menu" at bounding box center [28, 23] width 19 height 13
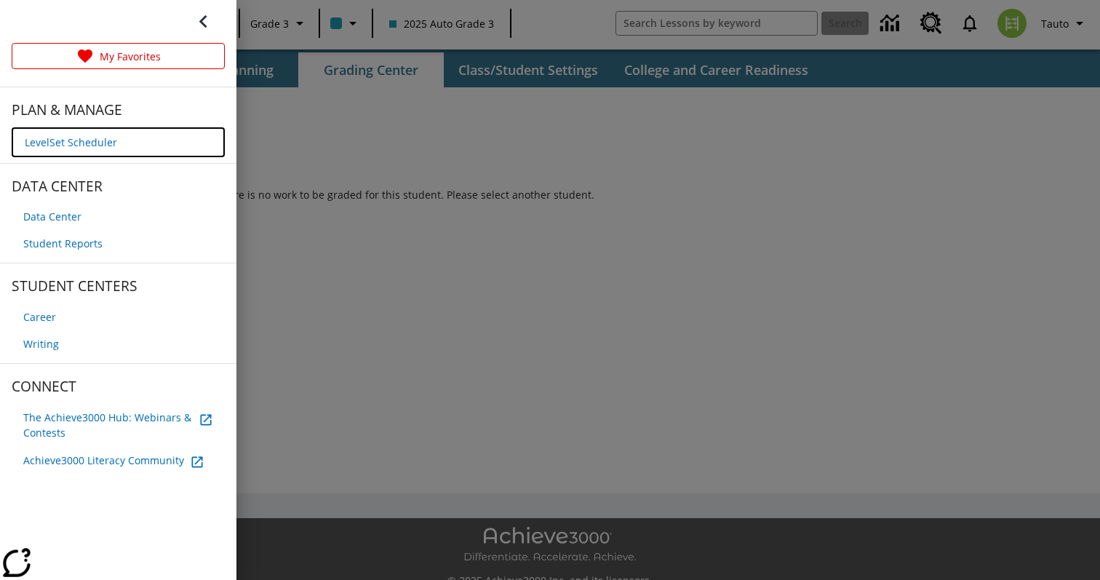
click at [100, 151] on link "LevelSet Scheduler" at bounding box center [118, 142] width 213 height 30
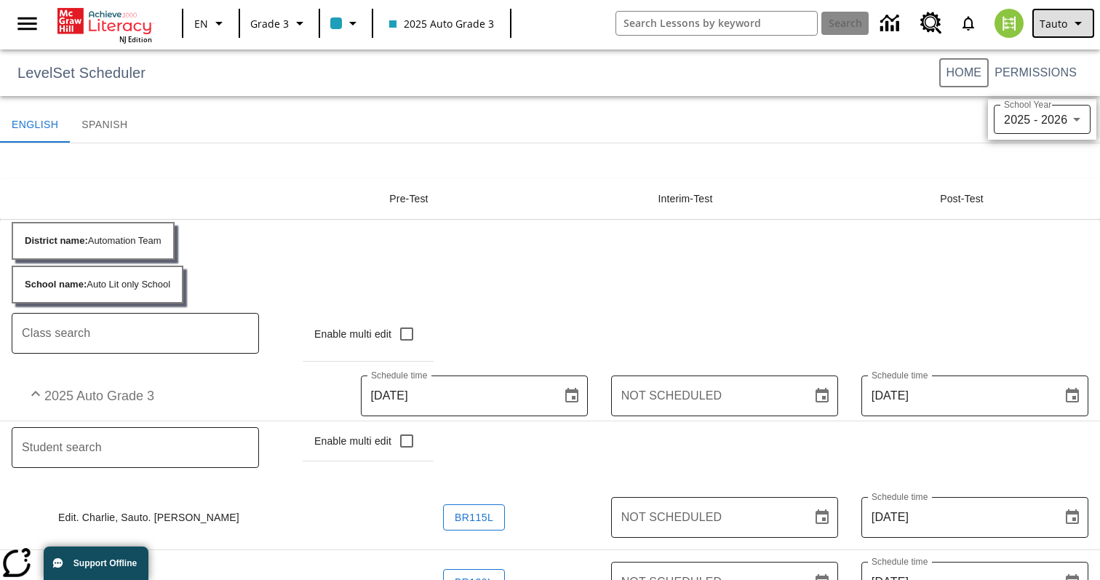
click at [1067, 23] on button "Tauto" at bounding box center [1063, 23] width 62 height 29
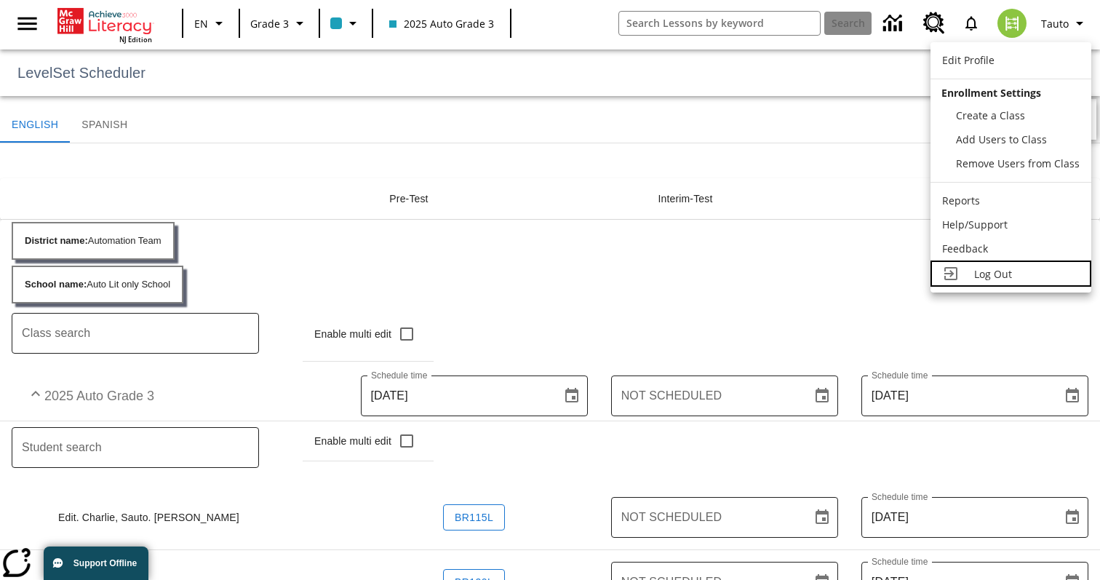
click at [992, 273] on span "Log Out" at bounding box center [993, 274] width 38 height 14
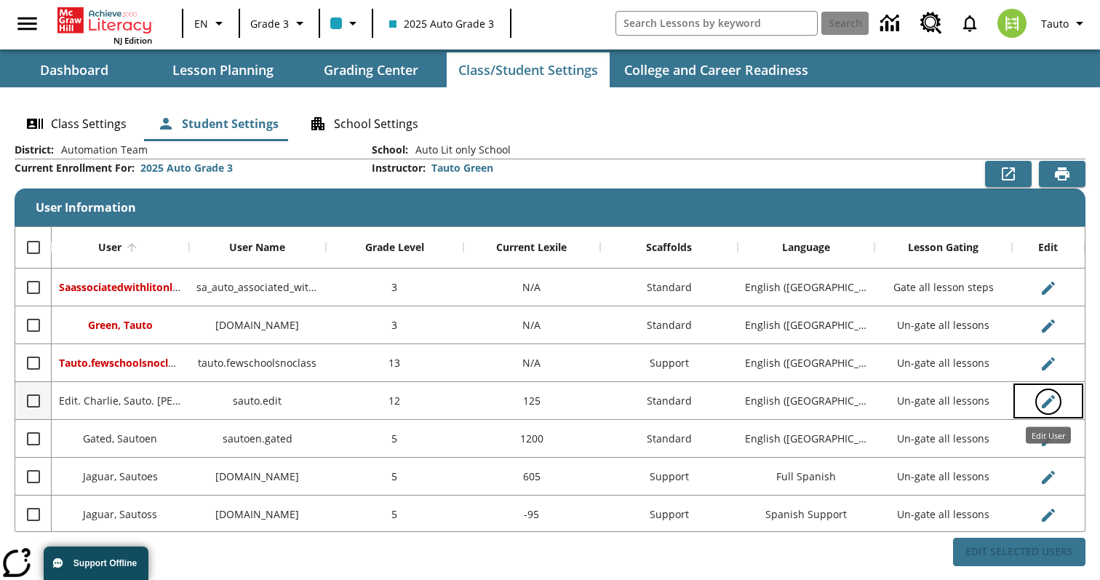
click at [1052, 397] on icon "Edit User" at bounding box center [1047, 401] width 13 height 13
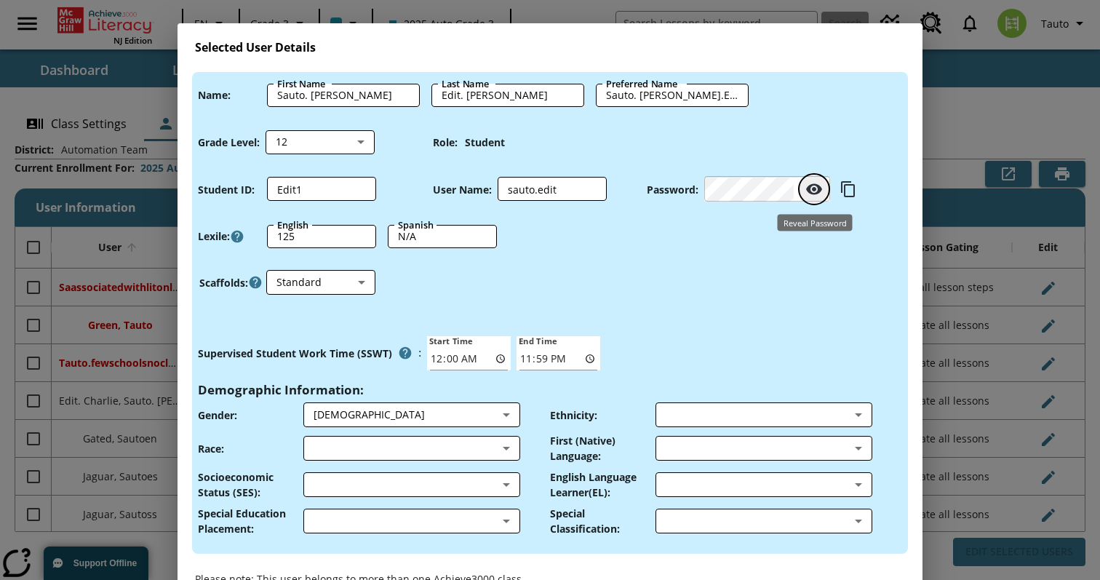
click at [817, 188] on icon "Reveal Password" at bounding box center [814, 189] width 16 height 11
click at [934, 215] on div "Selected User Details Name : First Name Sauto. Charlie First Name Last Name Edi…" at bounding box center [550, 290] width 1100 height 580
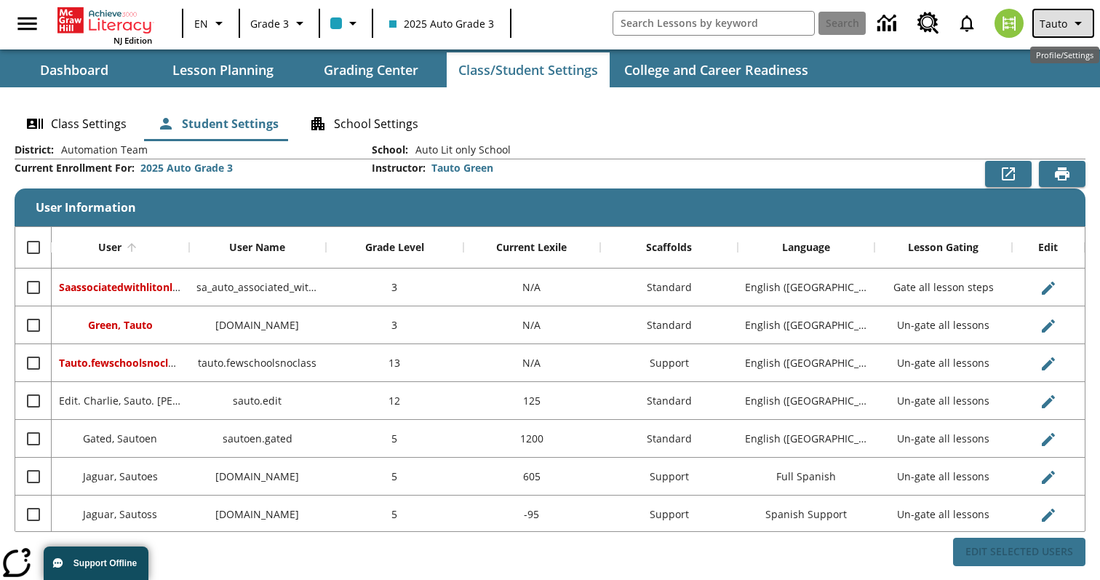
click at [1055, 33] on button "Tauto" at bounding box center [1063, 23] width 62 height 29
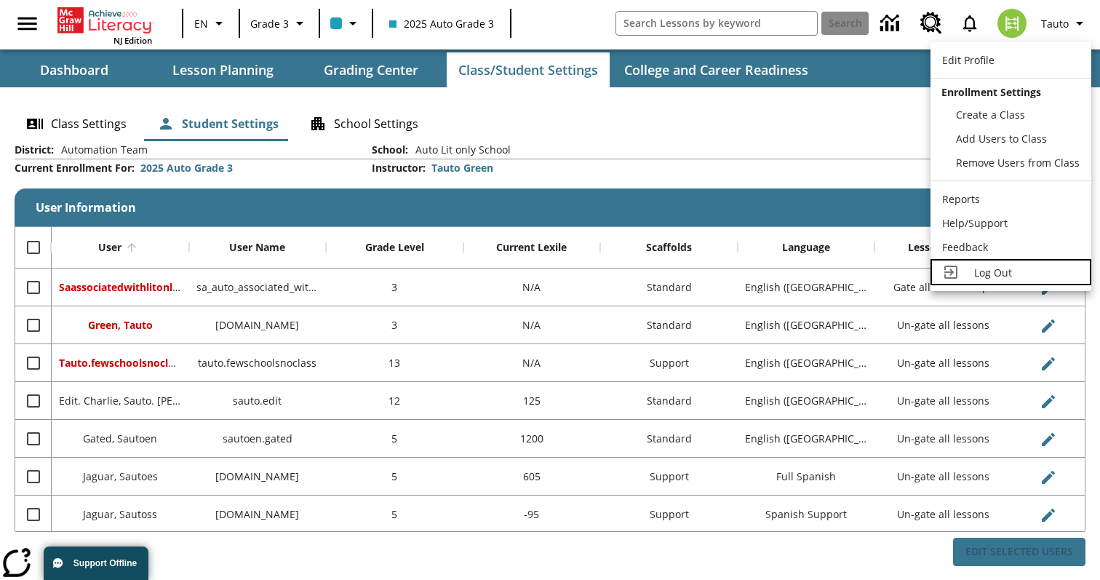
click at [983, 268] on span "Log Out" at bounding box center [993, 272] width 38 height 14
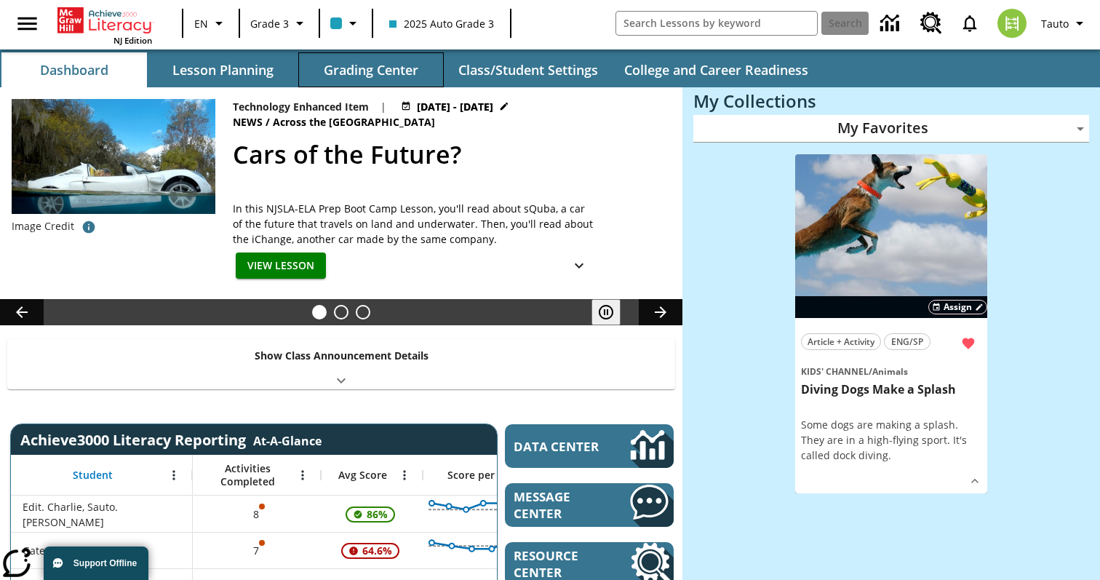
click at [375, 72] on button "Grading Center" at bounding box center [370, 69] width 145 height 35
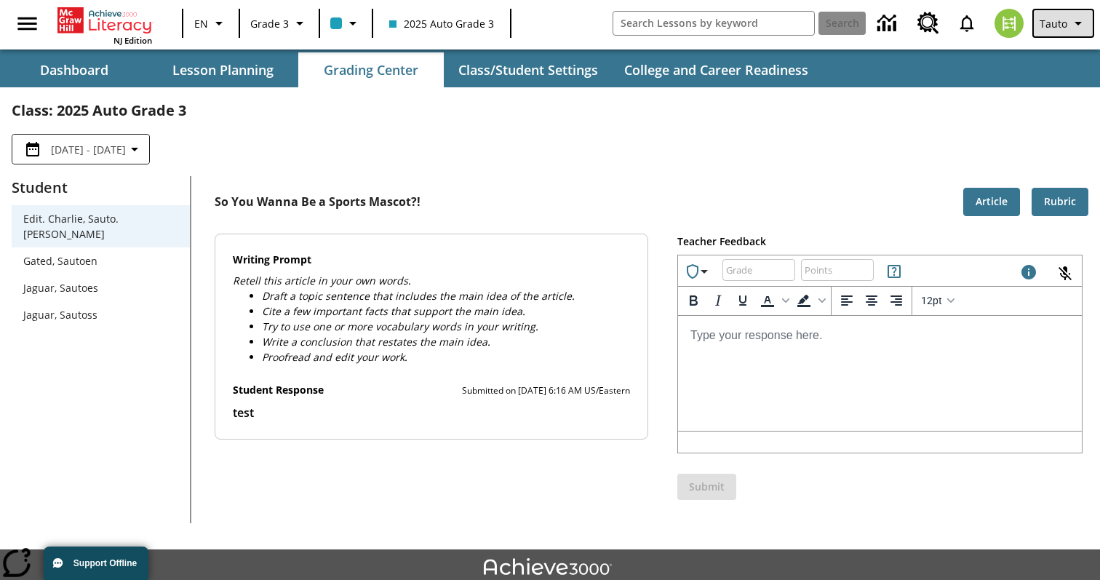
click at [1054, 21] on span "Tauto" at bounding box center [1053, 23] width 28 height 15
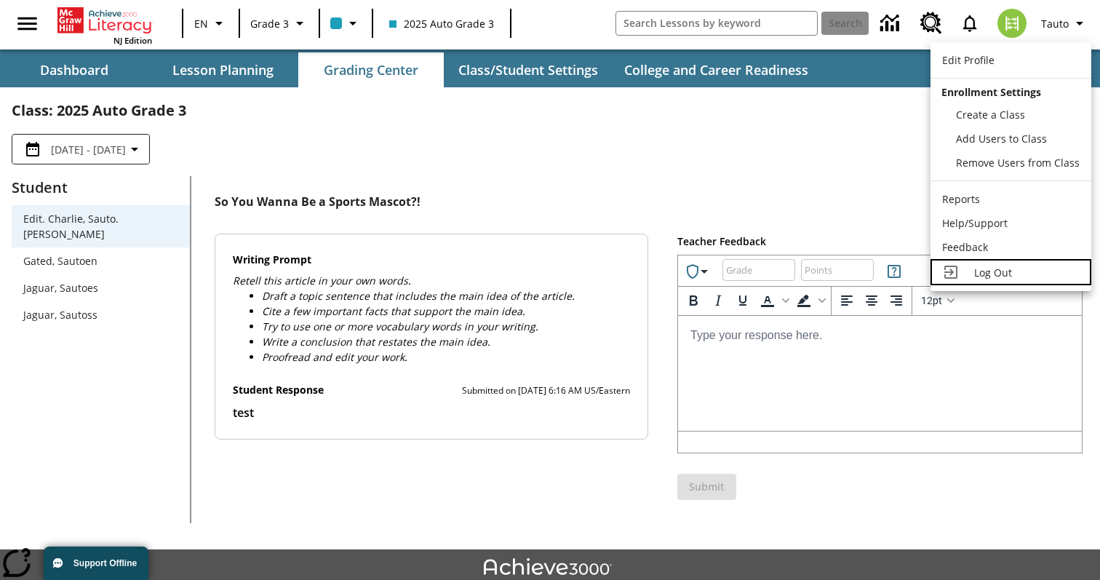
click at [970, 282] on link "Log Out" at bounding box center [1010, 272] width 161 height 26
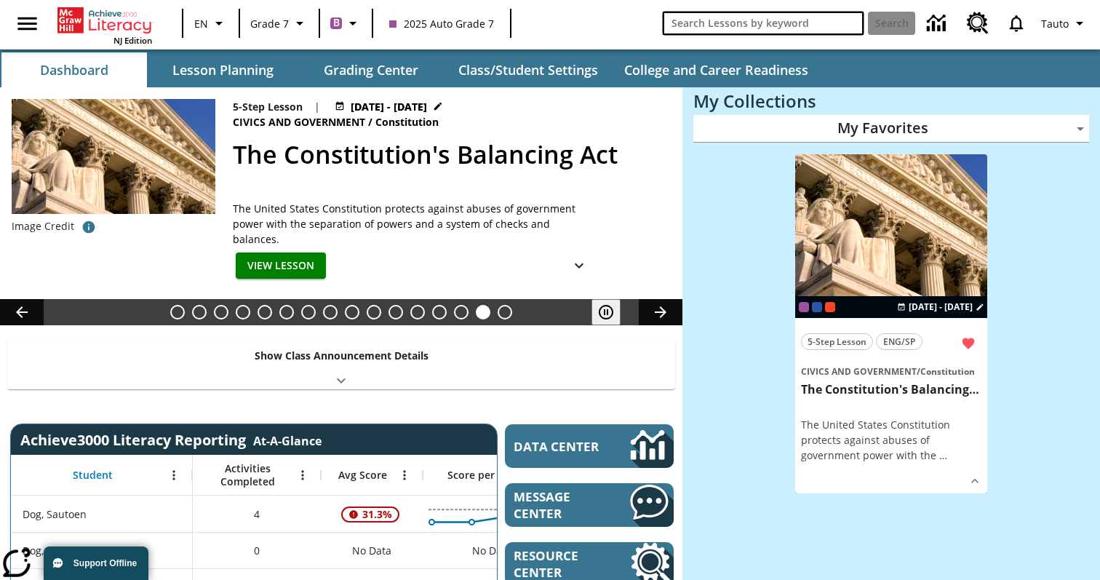
click at [715, 23] on input "search field" at bounding box center [763, 23] width 201 height 23
type input "sport"
click at [868, 12] on button "Search" at bounding box center [891, 23] width 47 height 23
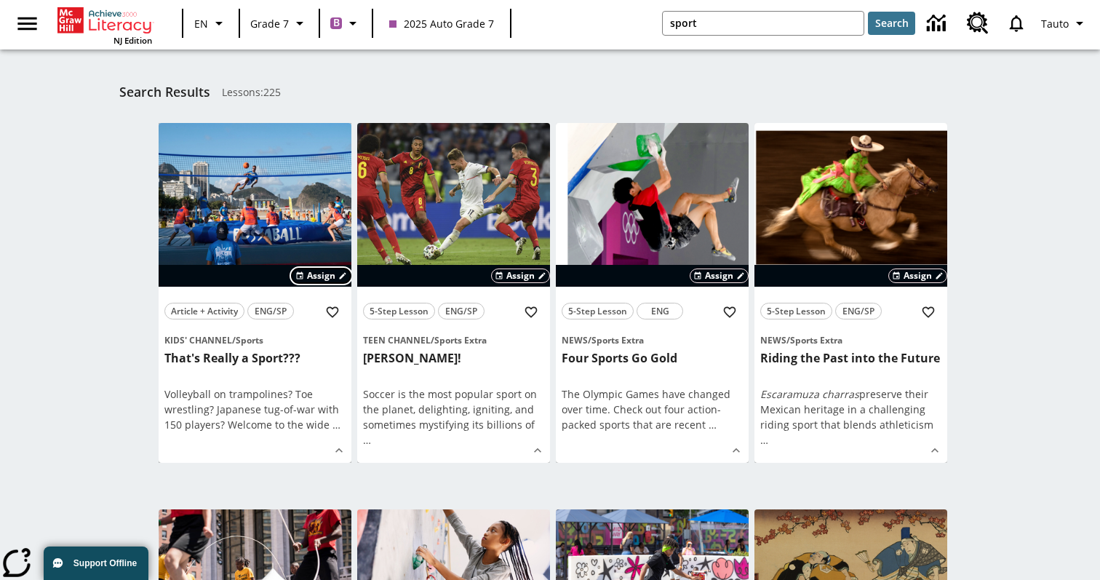
click at [335, 279] on button "Assign" at bounding box center [321, 276] width 60 height 16
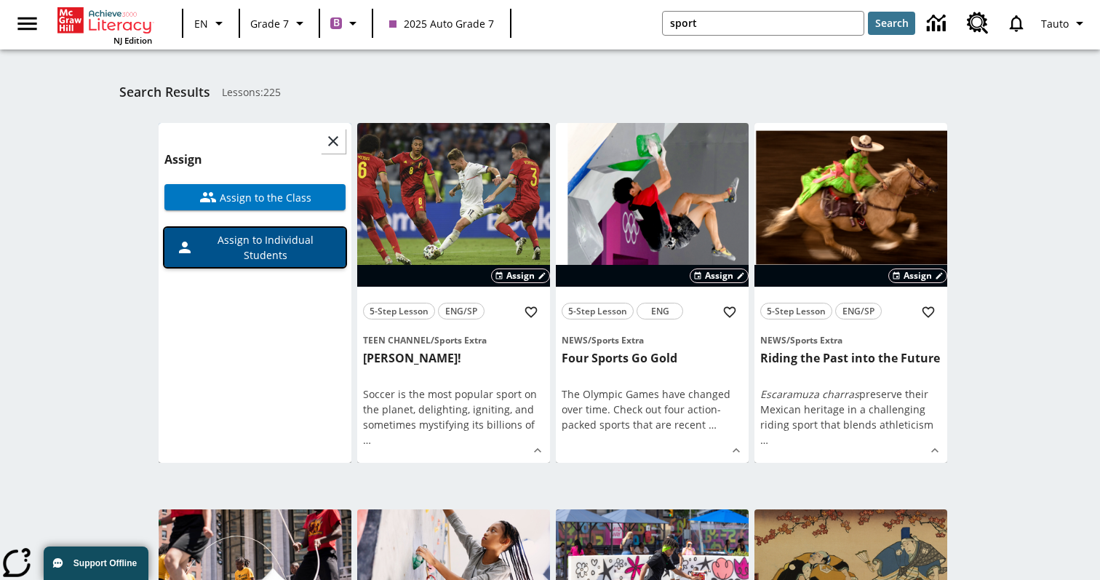
click at [305, 239] on span "Assign to Individual Students" at bounding box center [263, 247] width 140 height 31
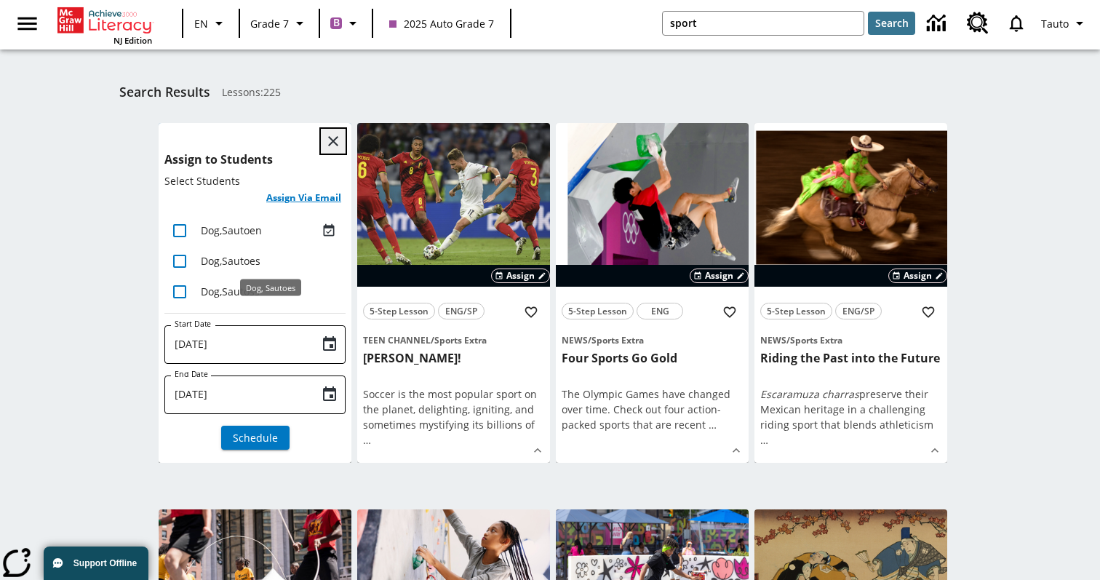
scroll to position [11, 0]
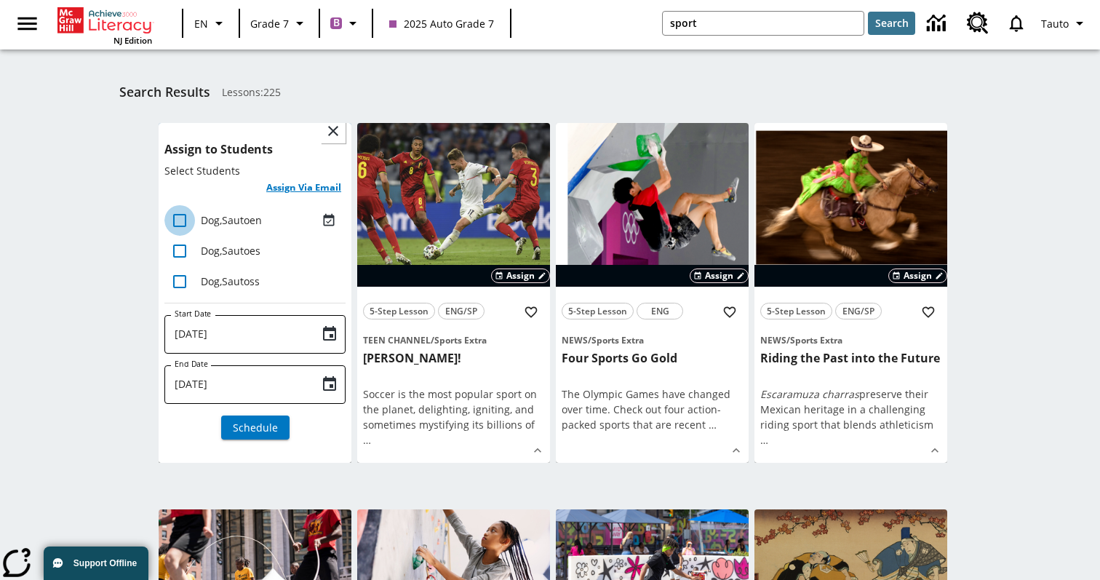
click at [178, 218] on input "lesson details" at bounding box center [179, 220] width 31 height 31
checkbox input "true"
click at [331, 381] on icon "Choose date, selected date is Aug 25, 2025" at bounding box center [329, 383] width 17 height 17
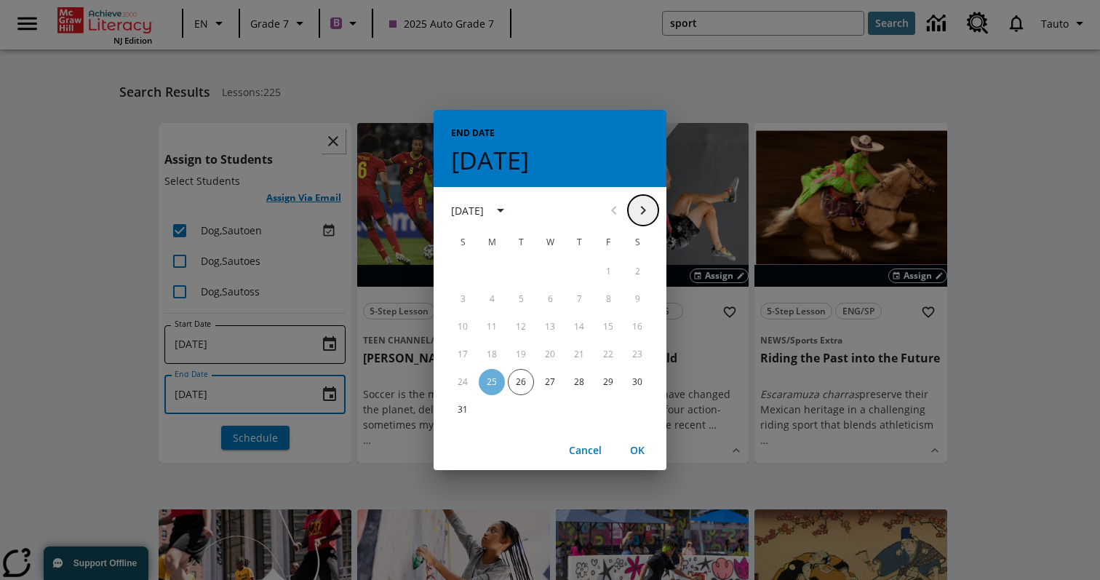
click at [644, 204] on icon "Next month" at bounding box center [642, 209] width 17 height 17
click at [541, 293] on button "10" at bounding box center [550, 299] width 26 height 26
click at [639, 453] on button "OK" at bounding box center [637, 450] width 47 height 27
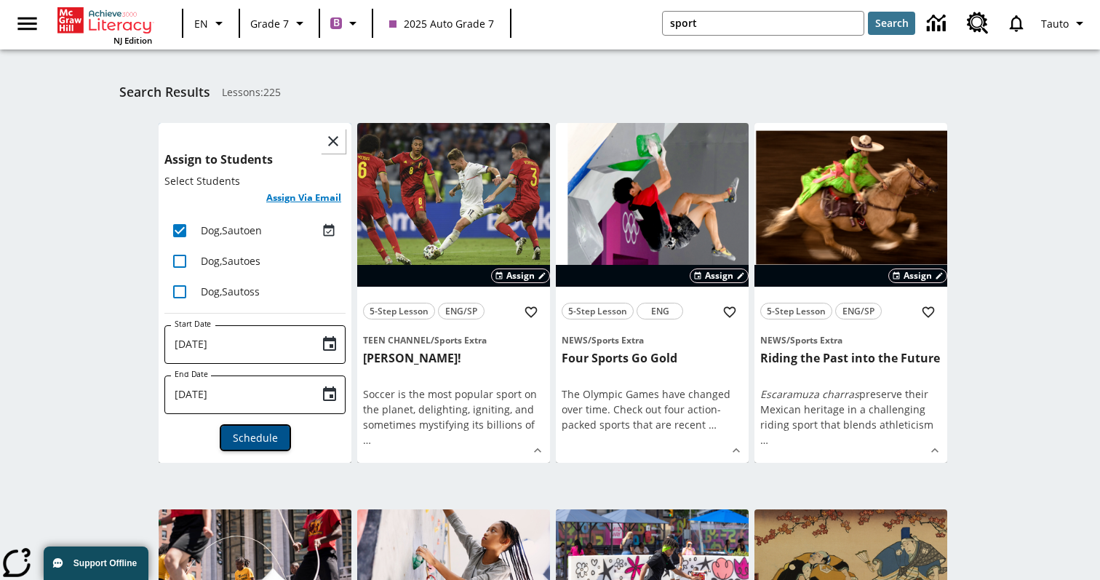
click at [260, 439] on span "Schedule" at bounding box center [255, 437] width 45 height 15
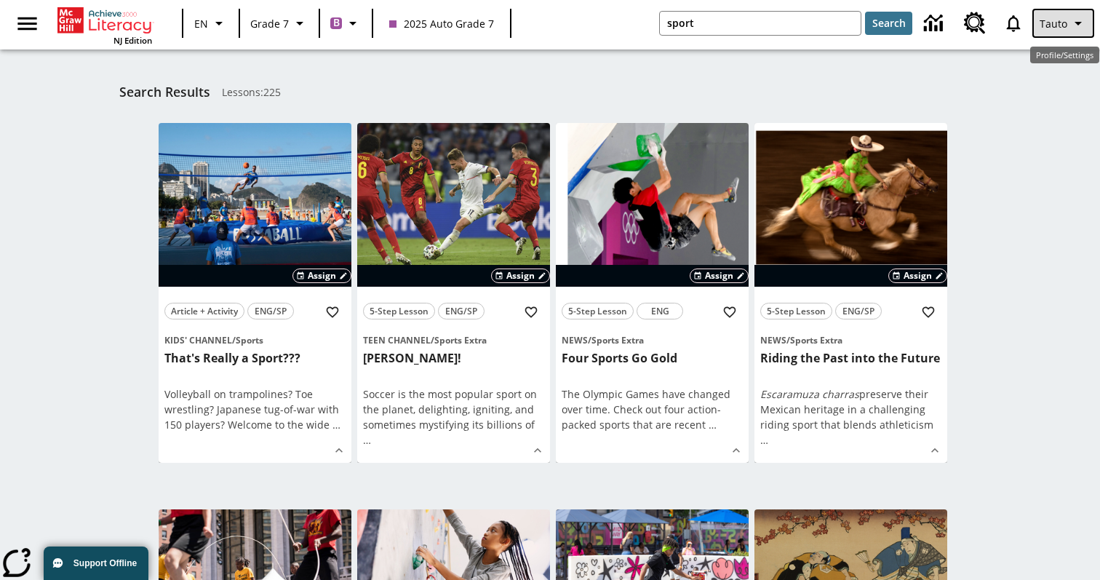
click at [1069, 23] on button "Tauto" at bounding box center [1063, 23] width 62 height 29
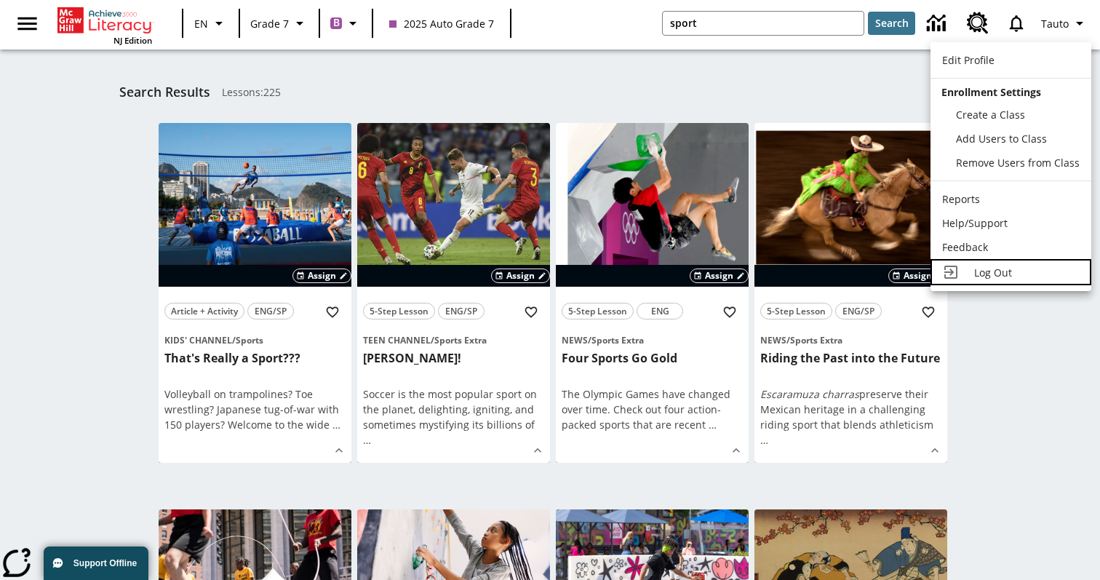
click at [991, 271] on span "Log Out" at bounding box center [993, 272] width 38 height 14
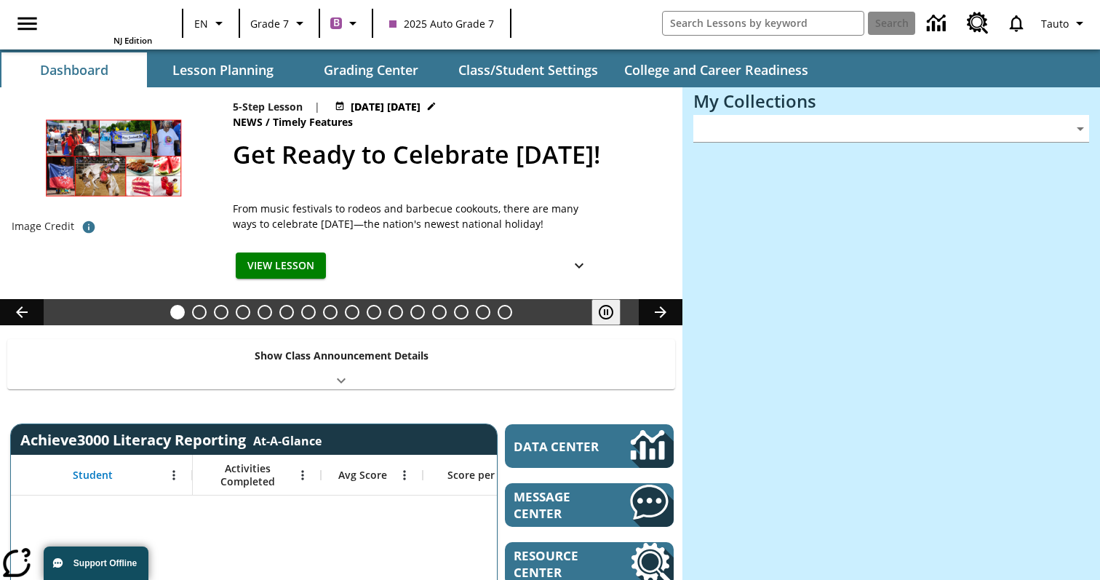
type input "-1"
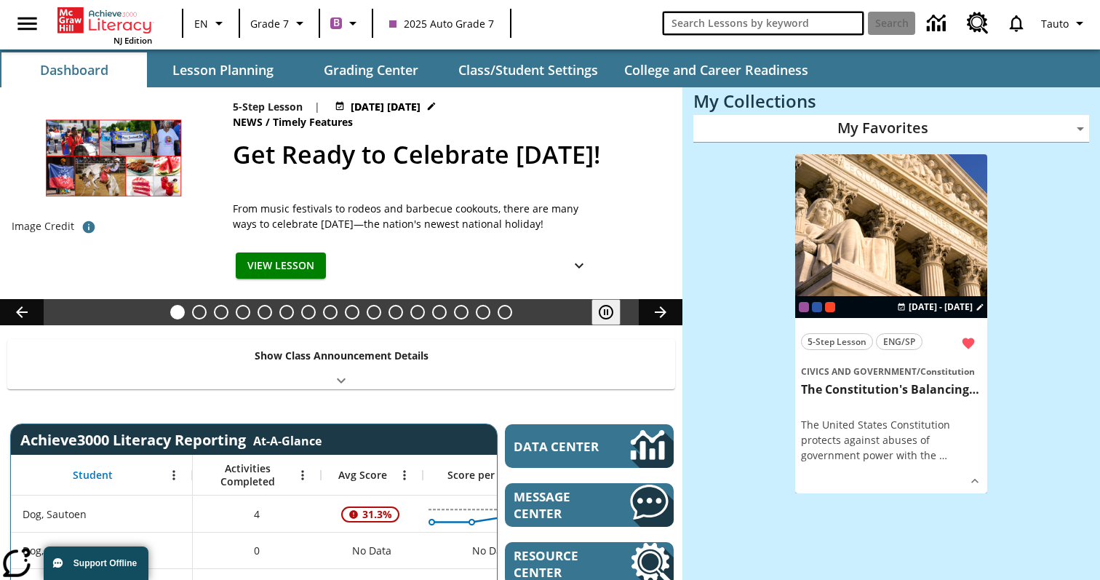
click at [705, 23] on input "search field" at bounding box center [763, 23] width 201 height 23
type input "sport"
click at [868, 12] on button "Search" at bounding box center [891, 23] width 47 height 23
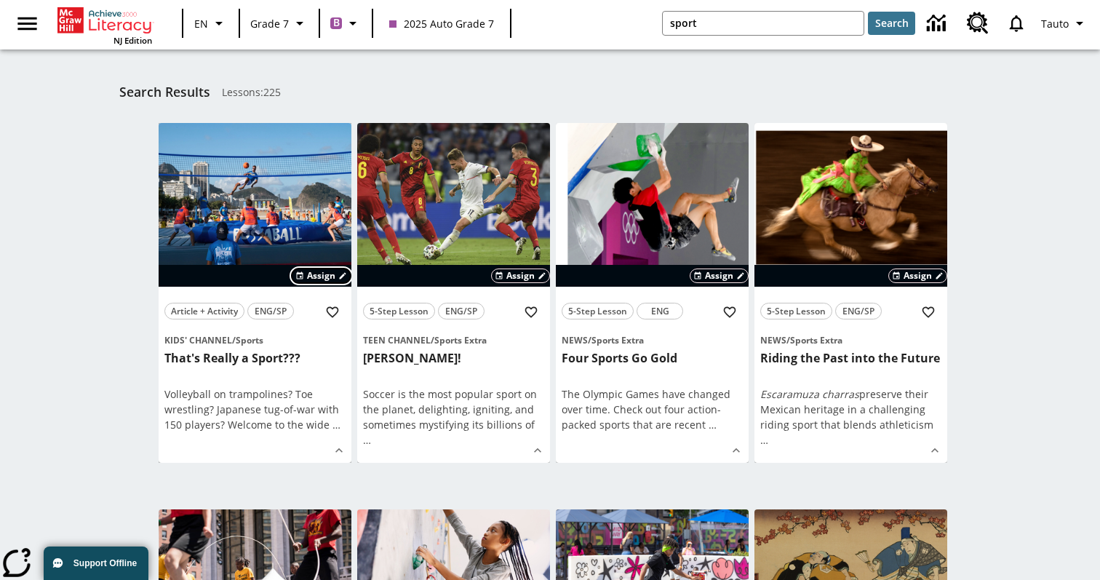
click at [334, 278] on span "Assign" at bounding box center [321, 275] width 28 height 13
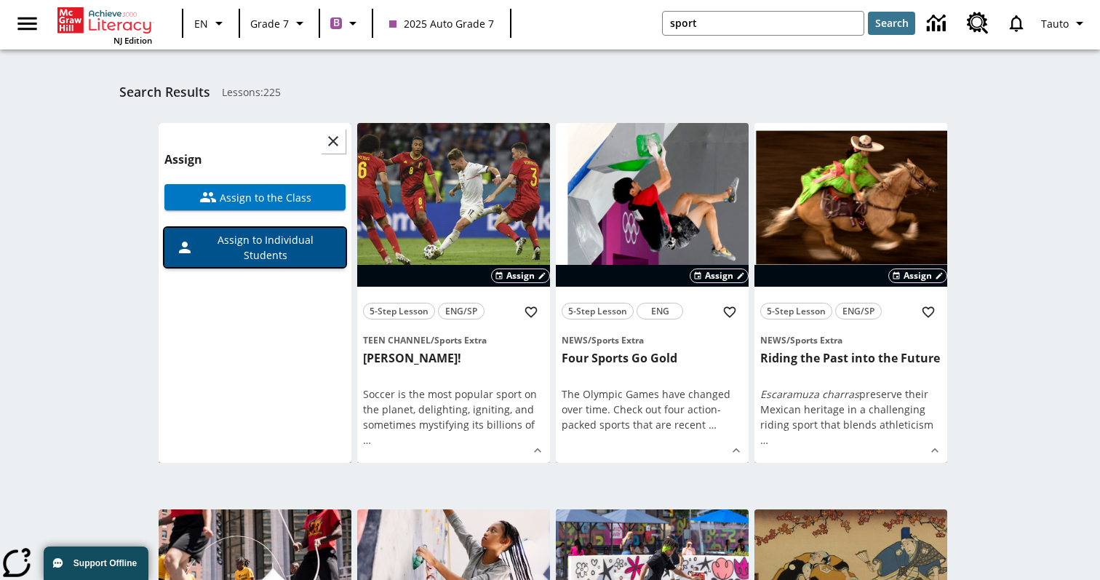
click at [304, 238] on span "Assign to Individual Students" at bounding box center [263, 247] width 140 height 31
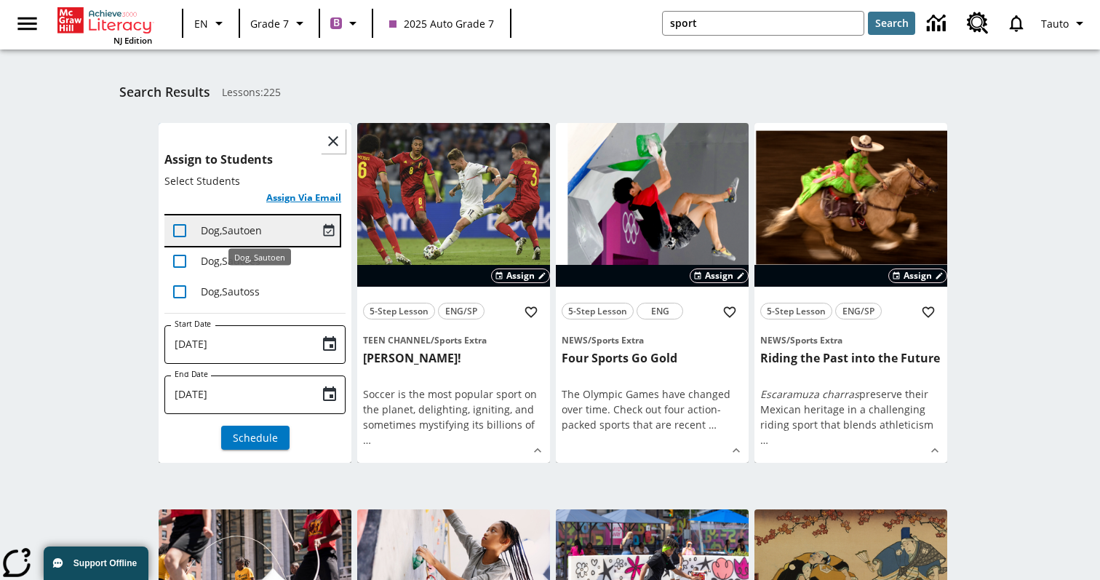
click at [207, 233] on span "Dog , Sautoen" at bounding box center [231, 230] width 61 height 14
checkbox input "true"
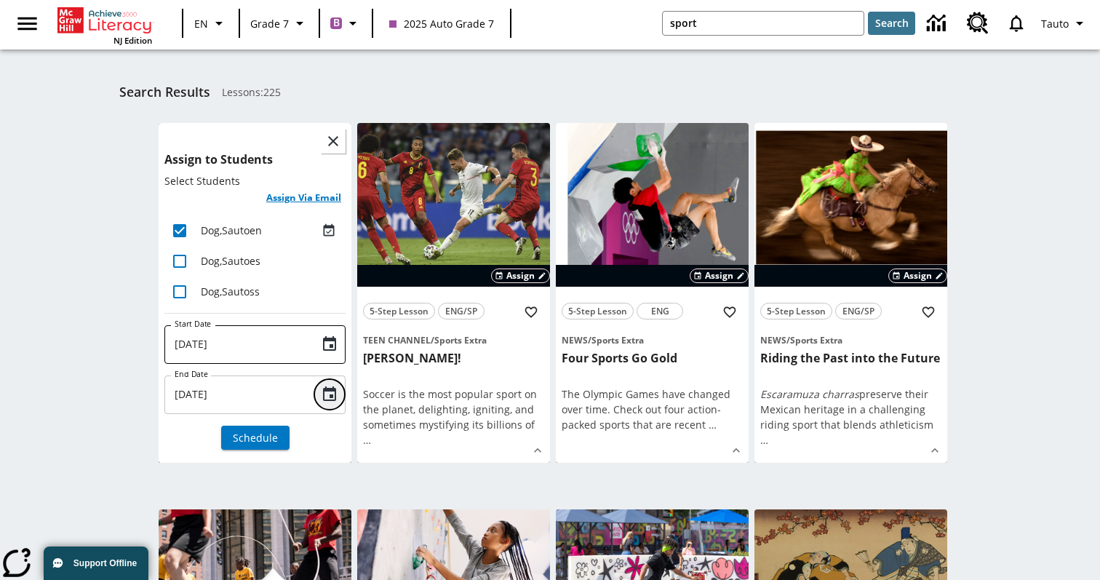
click at [335, 392] on icon "Choose date, selected date is Aug 26, 2025" at bounding box center [329, 393] width 13 height 15
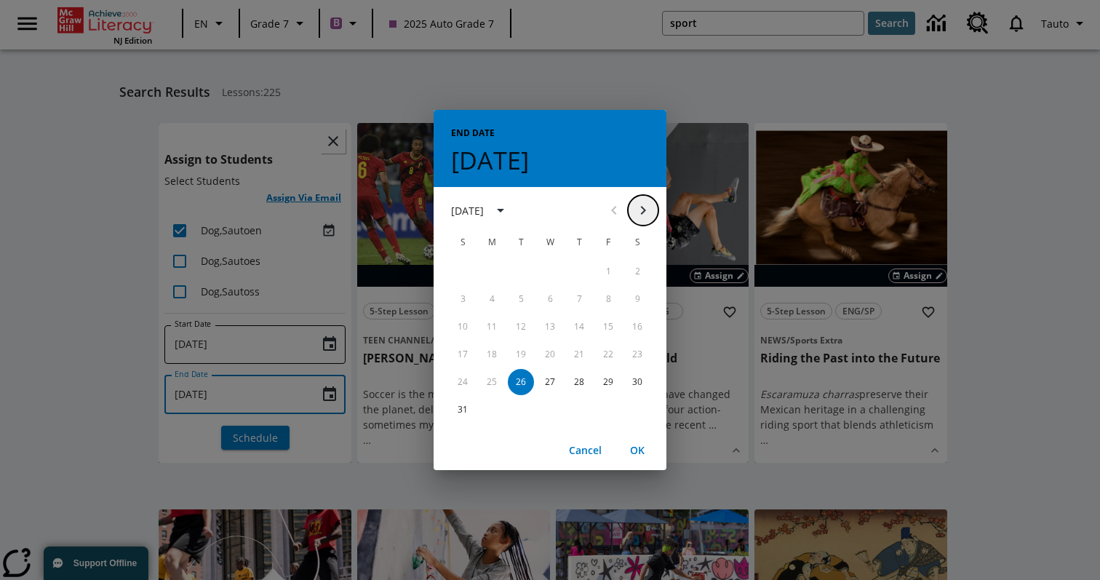
click at [639, 209] on icon "Next month" at bounding box center [642, 209] width 17 height 17
click at [573, 324] on button "18" at bounding box center [579, 326] width 26 height 26
click at [642, 453] on button "OK" at bounding box center [637, 450] width 47 height 27
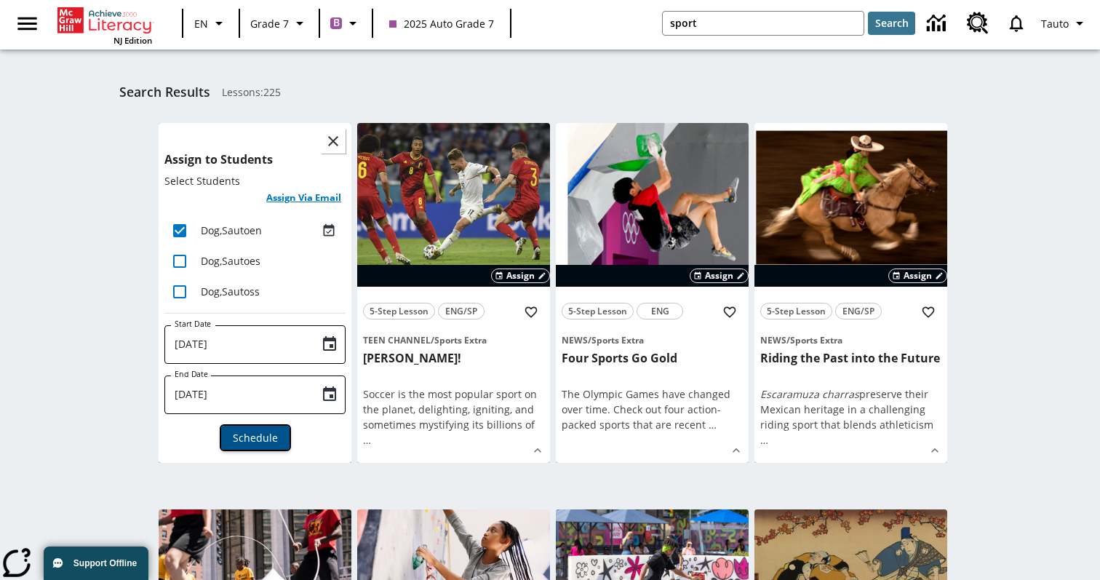
click at [268, 436] on span "Schedule" at bounding box center [255, 437] width 45 height 15
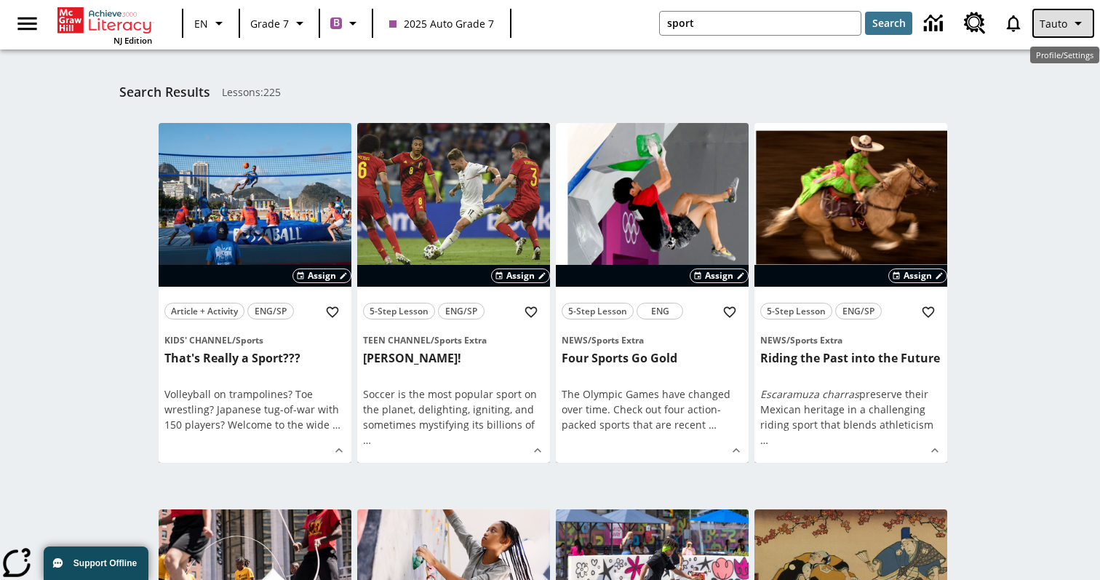
click at [1076, 25] on icon "Profile/Settings" at bounding box center [1077, 23] width 17 height 17
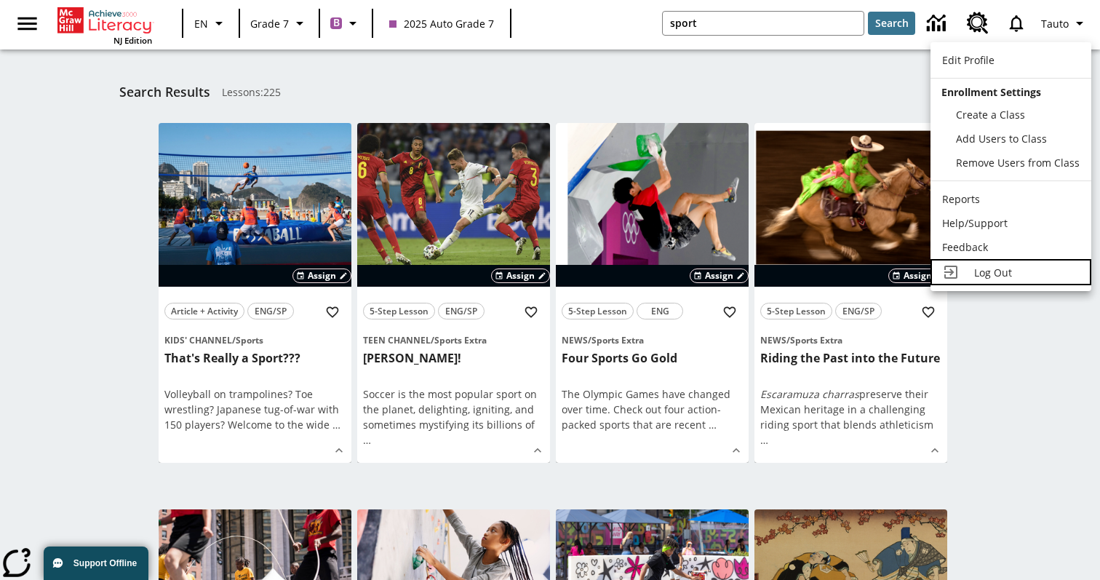
click at [975, 266] on span "Log Out" at bounding box center [993, 272] width 38 height 14
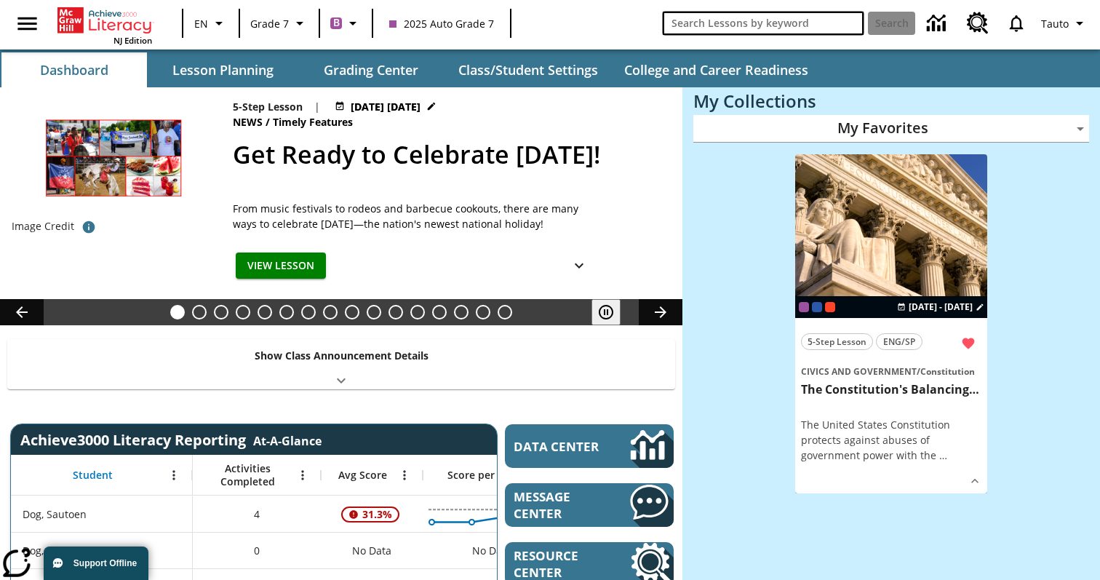
click at [819, 26] on input "search field" at bounding box center [763, 23] width 201 height 23
type input "sport"
click at [868, 12] on button "Search" at bounding box center [891, 23] width 47 height 23
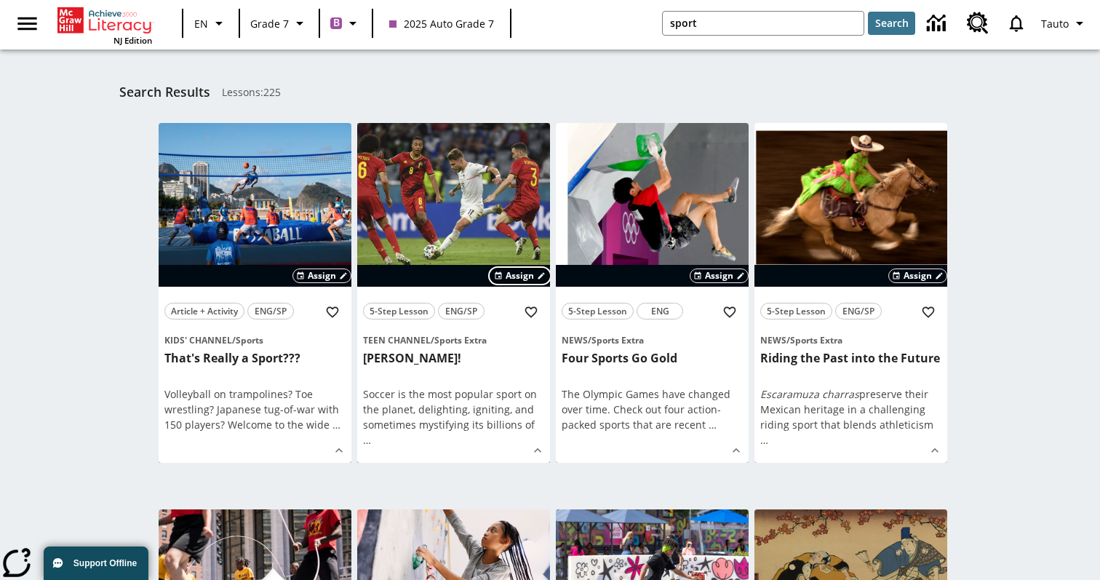
click at [529, 273] on span "Assign" at bounding box center [519, 275] width 28 height 13
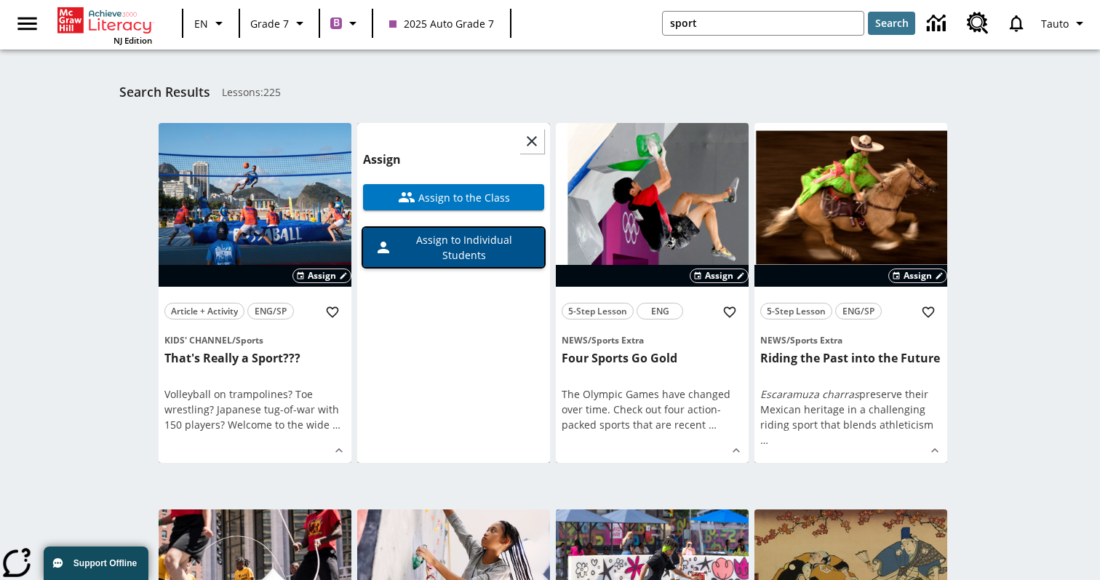
click at [491, 241] on span "Assign to Individual Students" at bounding box center [462, 247] width 140 height 31
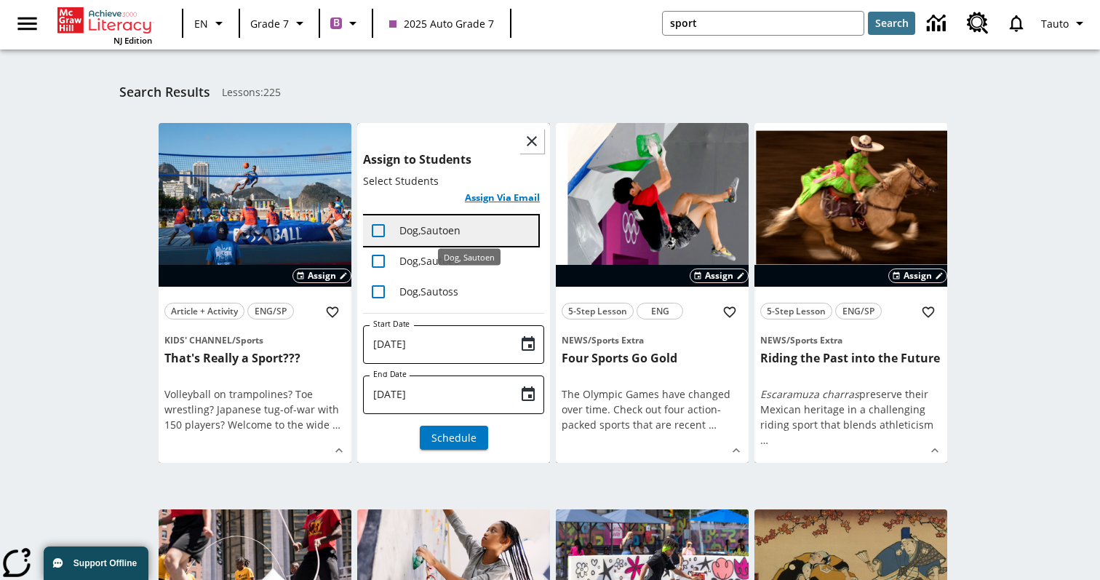
click at [430, 235] on span "Dog , Sautoen" at bounding box center [429, 230] width 61 height 14
checkbox input "true"
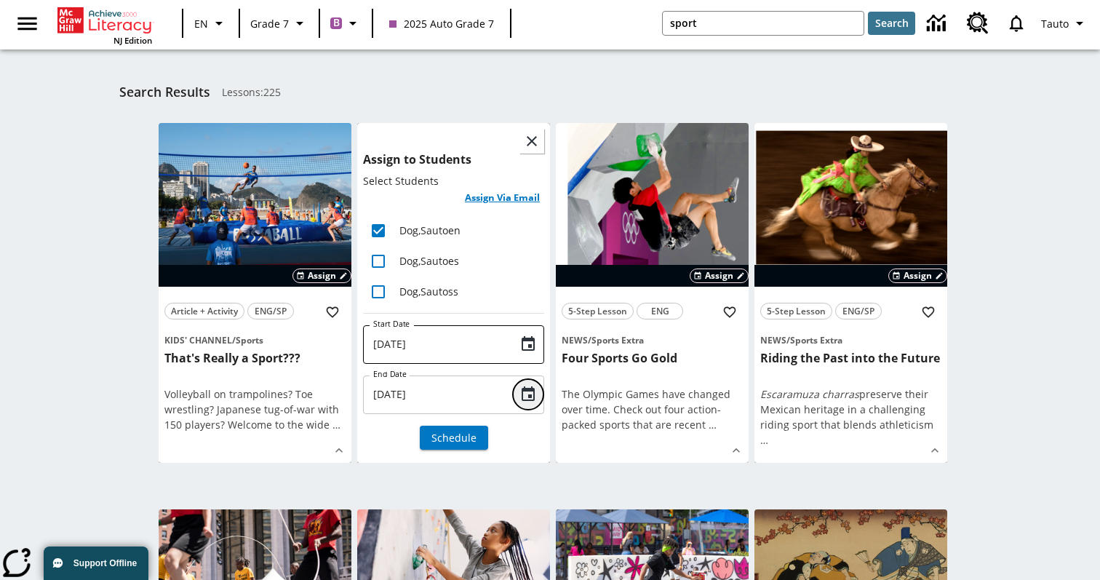
click at [527, 390] on icon "Choose date, selected date is Aug 26, 2025" at bounding box center [527, 393] width 13 height 15
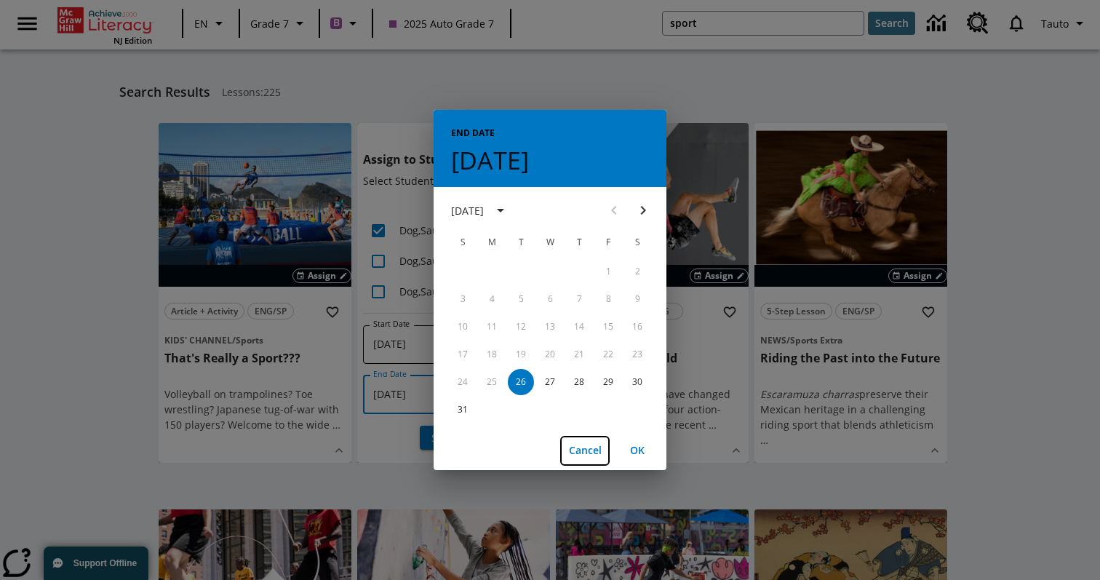
click at [588, 453] on button "Cancel" at bounding box center [584, 450] width 47 height 27
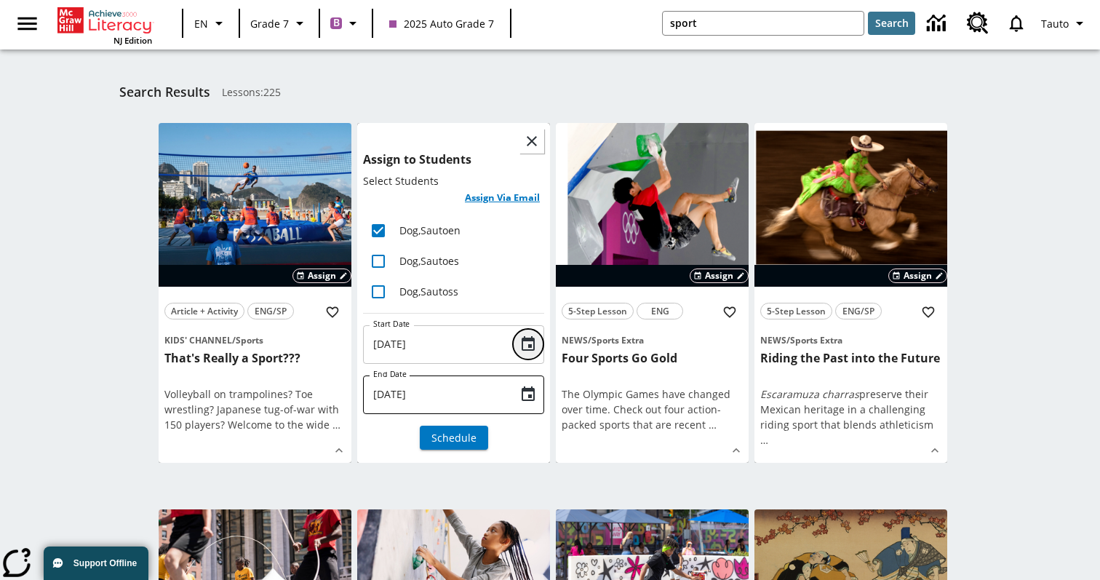
click at [519, 341] on icon "Choose date, selected date is Aug 26, 2025" at bounding box center [527, 343] width 17 height 17
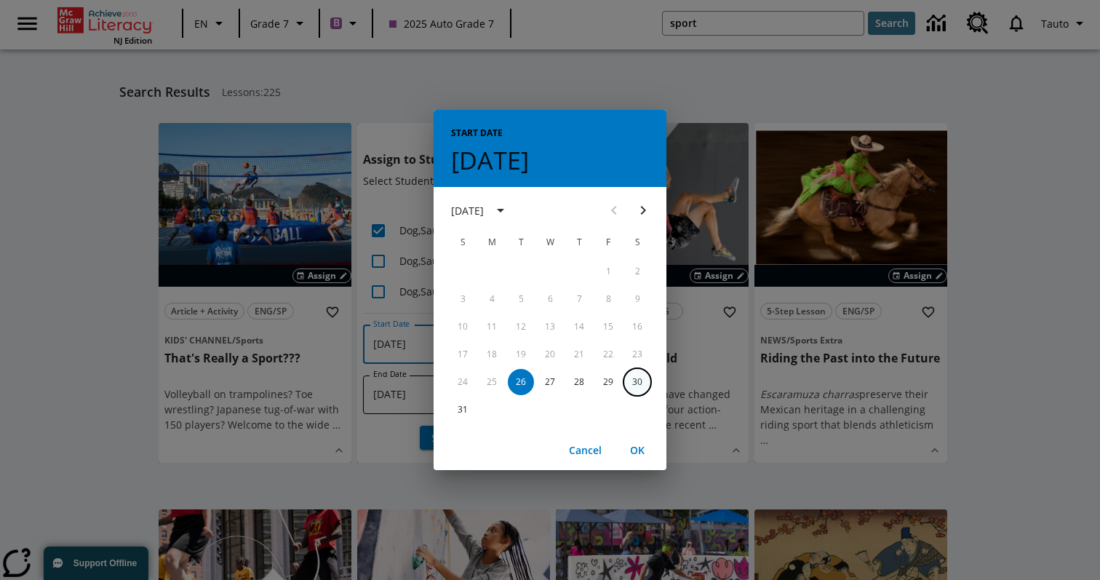
click at [639, 383] on button "30" at bounding box center [637, 382] width 26 height 26
click at [636, 449] on button "OK" at bounding box center [637, 450] width 47 height 27
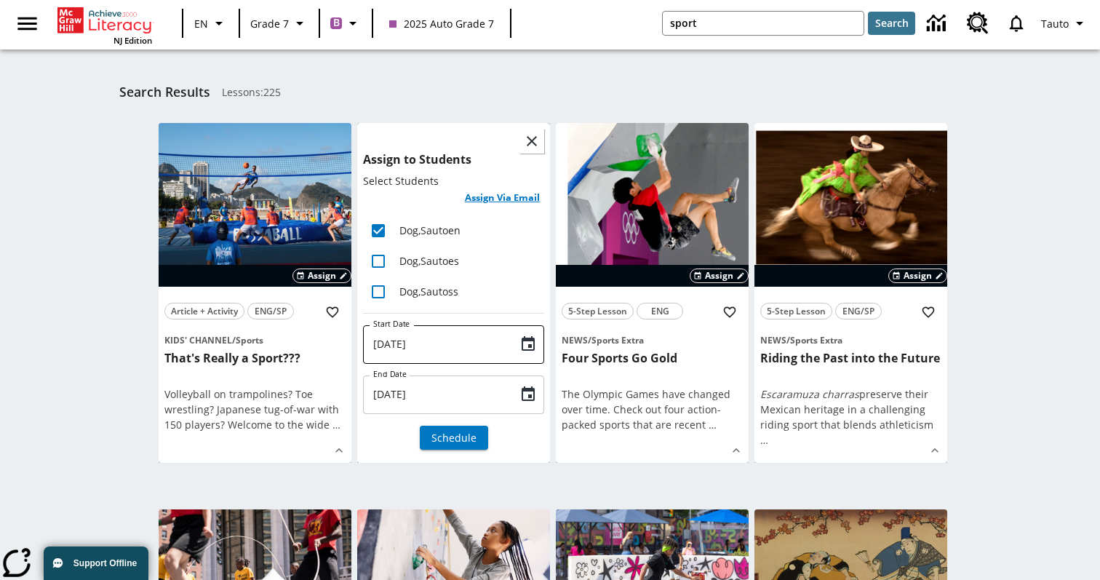
click at [540, 401] on div "[DATE] End Date" at bounding box center [453, 394] width 181 height 39
click at [527, 395] on icon "Choose date, selected date is Aug 30, 2025" at bounding box center [527, 393] width 17 height 17
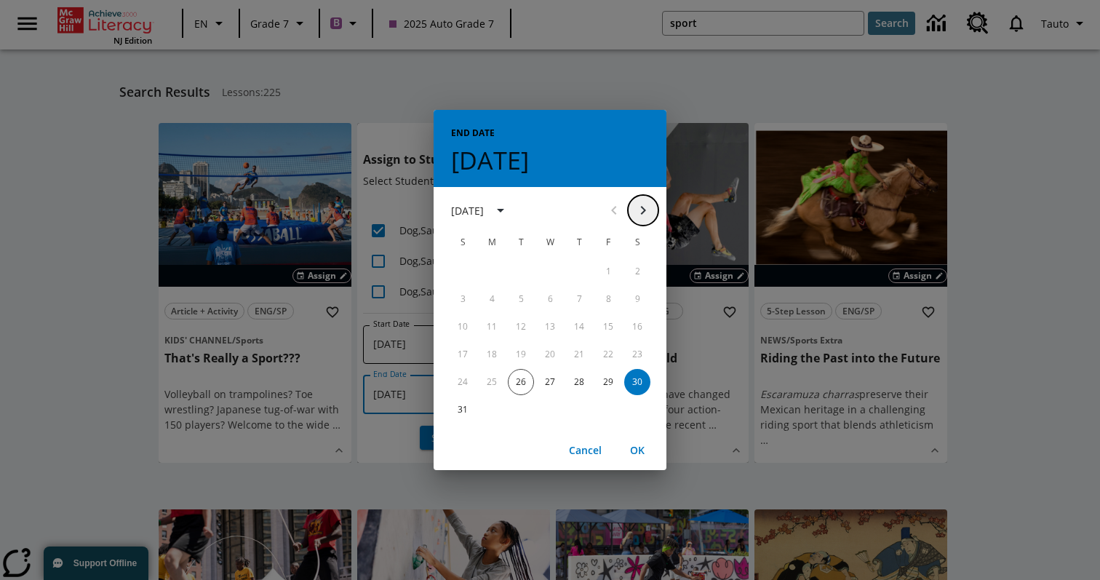
click at [642, 204] on icon "Next month" at bounding box center [642, 209] width 17 height 17
click at [553, 321] on button "17" at bounding box center [550, 326] width 26 height 26
click at [634, 450] on button "OK" at bounding box center [637, 450] width 47 height 27
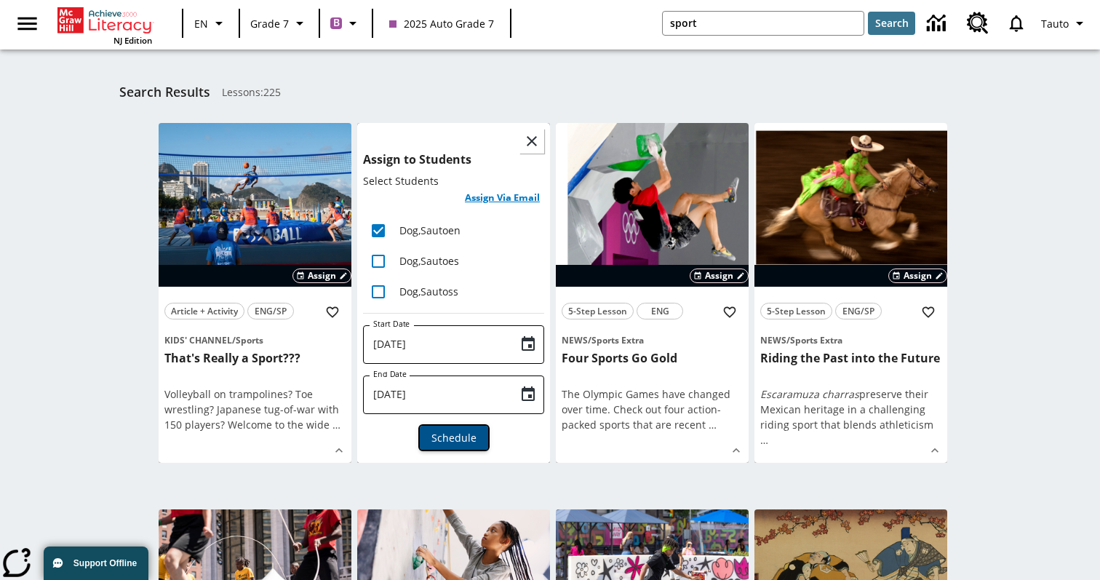
click at [455, 438] on span "Schedule" at bounding box center [453, 437] width 45 height 15
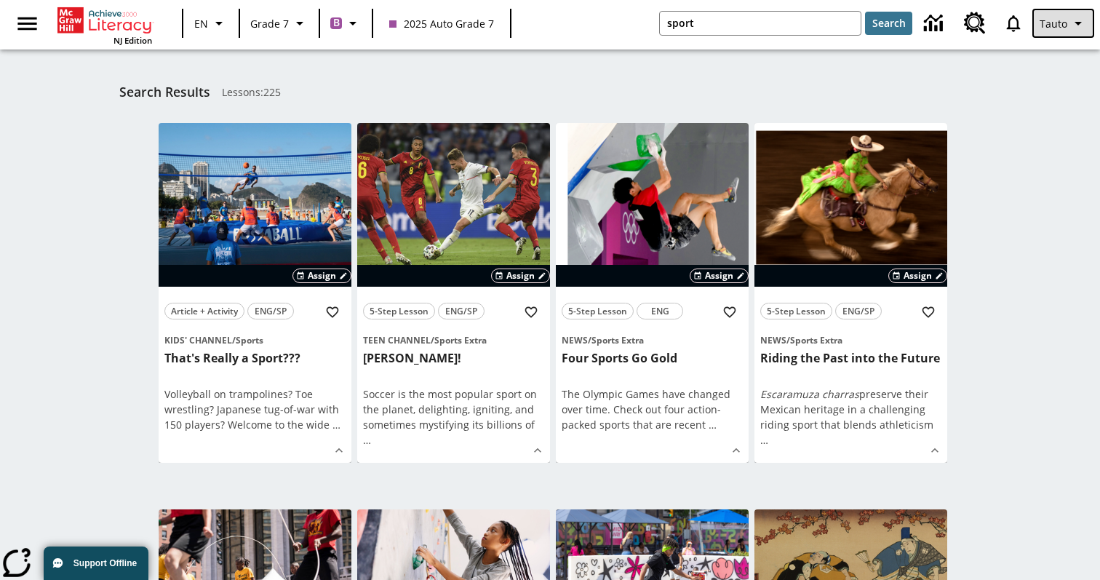
click at [1063, 21] on span "Tauto" at bounding box center [1053, 23] width 28 height 15
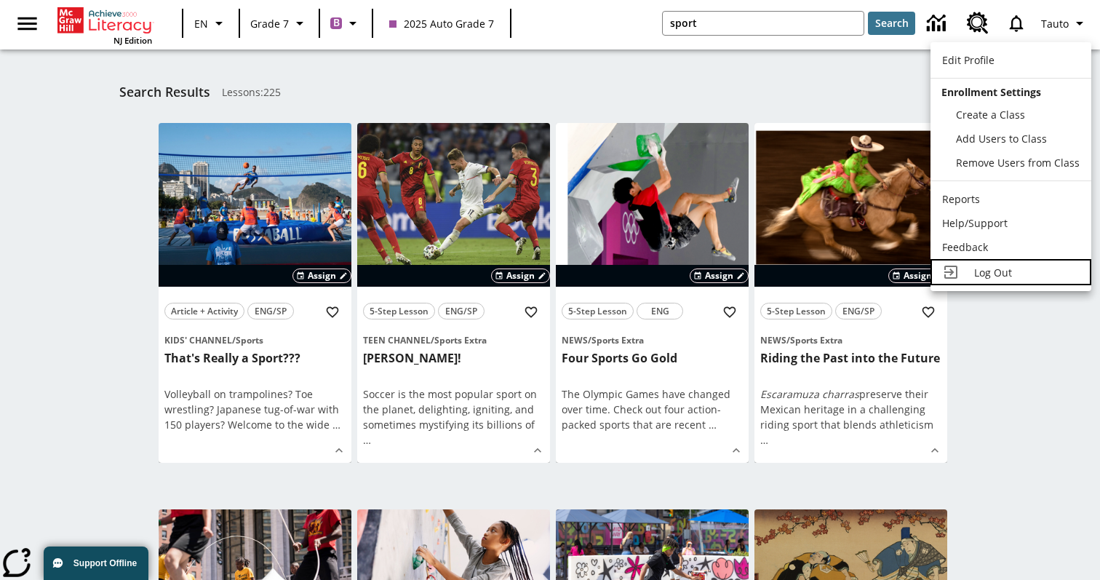
click at [983, 265] on div "Log Out" at bounding box center [1026, 272] width 105 height 15
